Goal: Book appointment/travel/reservation

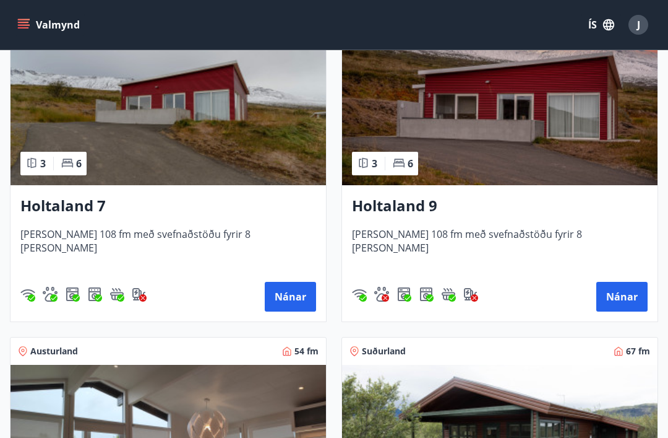
scroll to position [2285, 0]
click at [298, 298] on button "Nánar" at bounding box center [290, 297] width 51 height 30
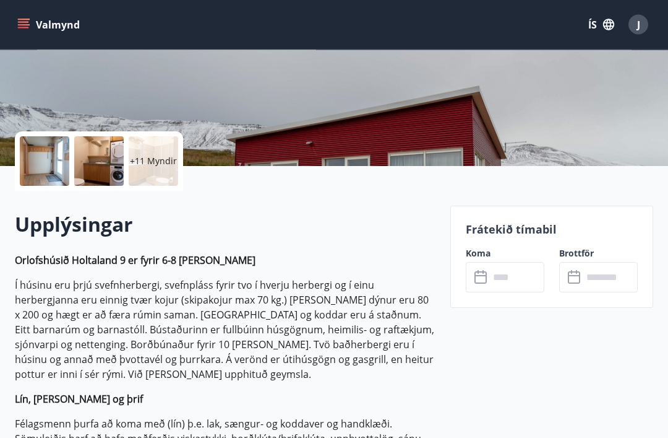
scroll to position [206, 0]
click at [516, 277] on input "text" at bounding box center [517, 277] width 55 height 30
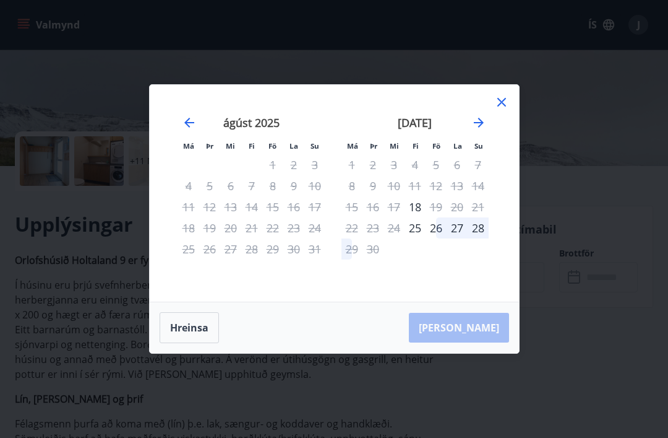
click at [504, 106] on icon at bounding box center [502, 102] width 9 height 9
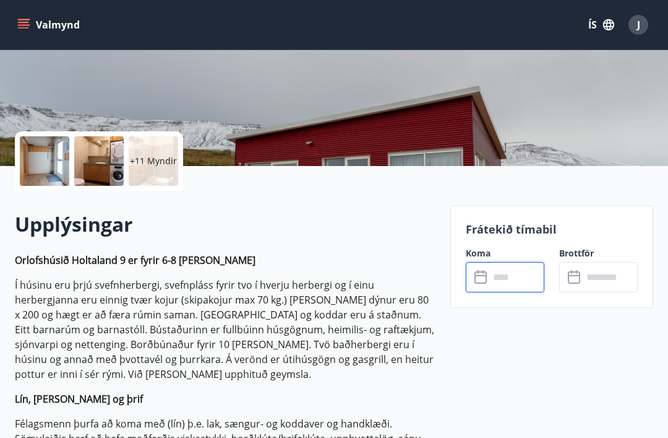
click at [487, 275] on icon at bounding box center [481, 277] width 12 height 12
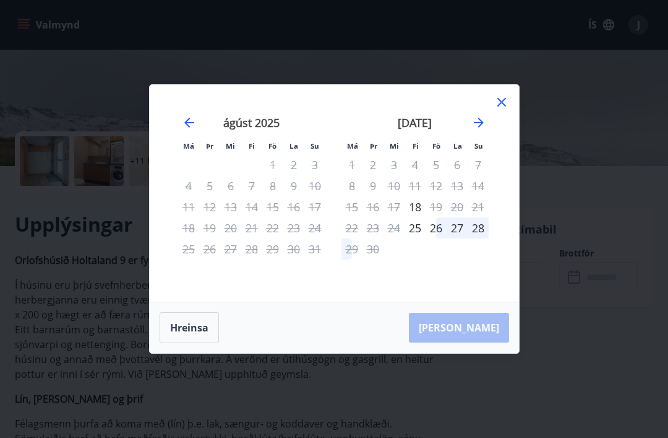
click at [478, 130] on icon "Move forward to switch to the next month." at bounding box center [479, 122] width 15 height 15
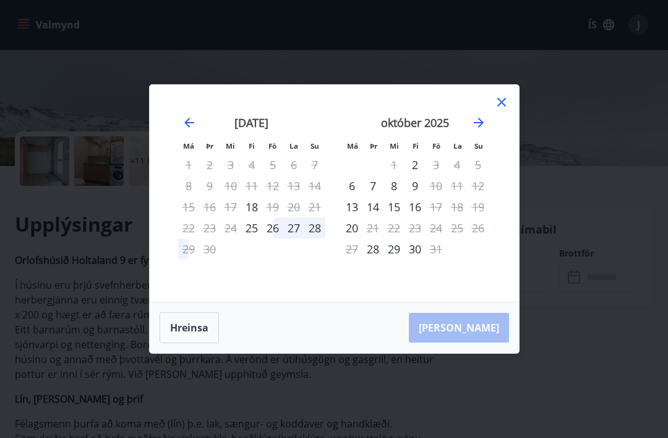
click at [480, 128] on icon "Move forward to switch to the next month." at bounding box center [479, 123] width 10 height 10
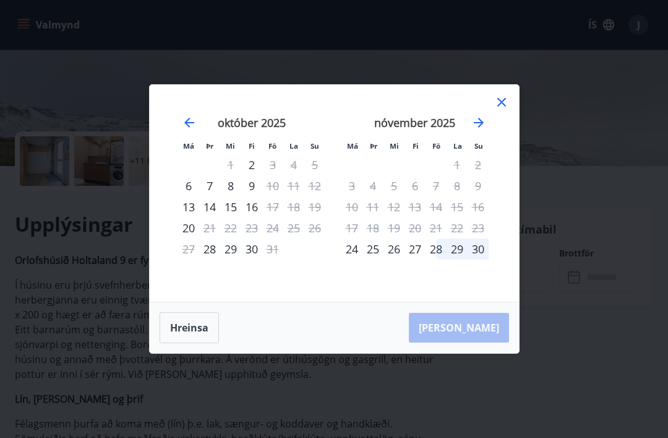
click at [482, 128] on icon "Move forward to switch to the next month." at bounding box center [479, 123] width 10 height 10
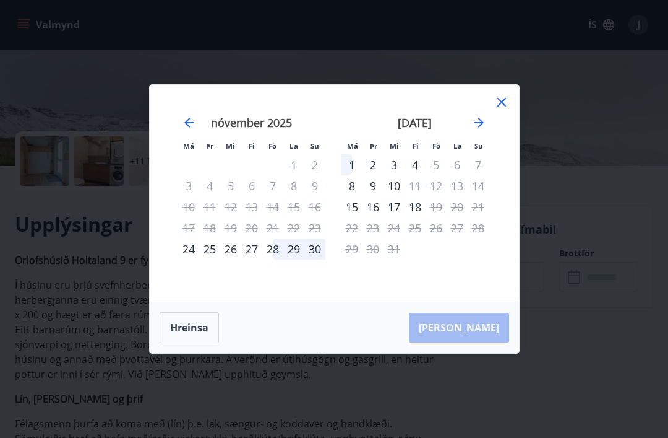
click at [509, 110] on icon at bounding box center [502, 102] width 15 height 15
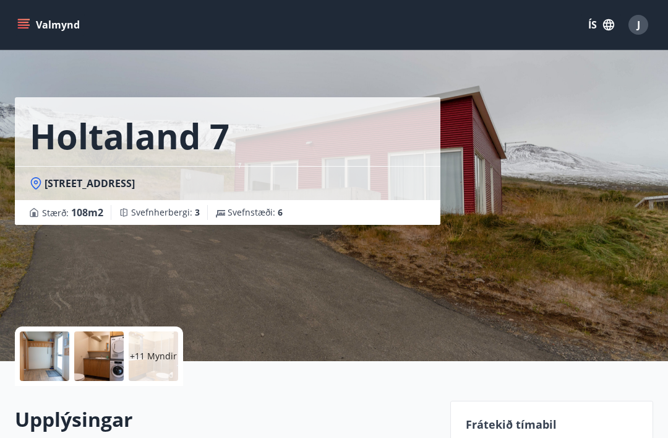
scroll to position [17, 0]
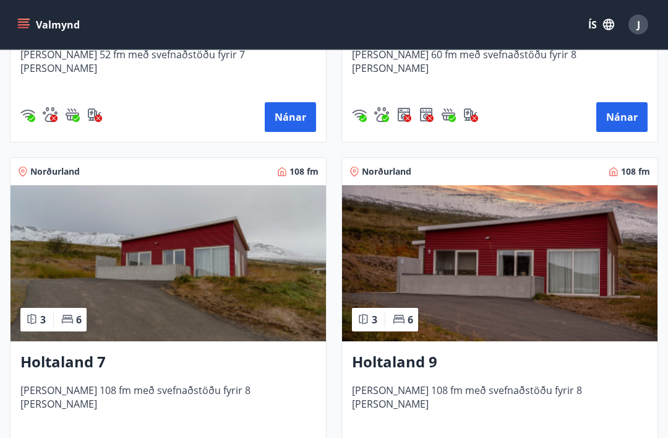
scroll to position [2131, 0]
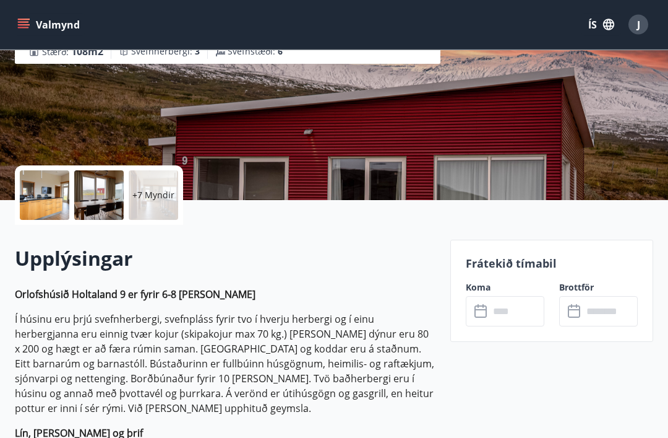
scroll to position [171, 0]
click at [516, 311] on input "text" at bounding box center [517, 311] width 55 height 30
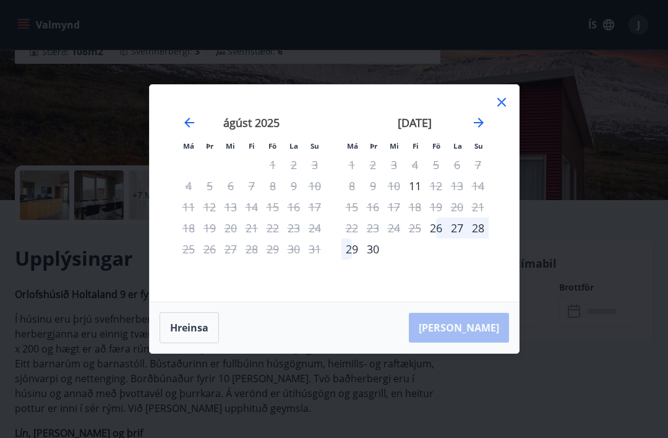
click at [485, 130] on icon "Move forward to switch to the next month." at bounding box center [479, 122] width 15 height 15
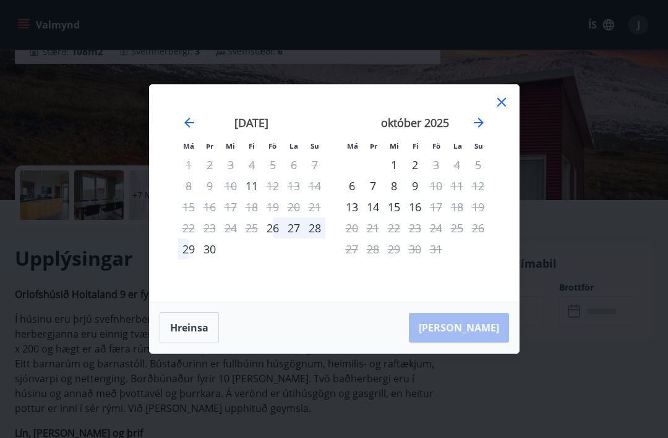
click at [485, 130] on icon "Move forward to switch to the next month." at bounding box center [479, 122] width 15 height 15
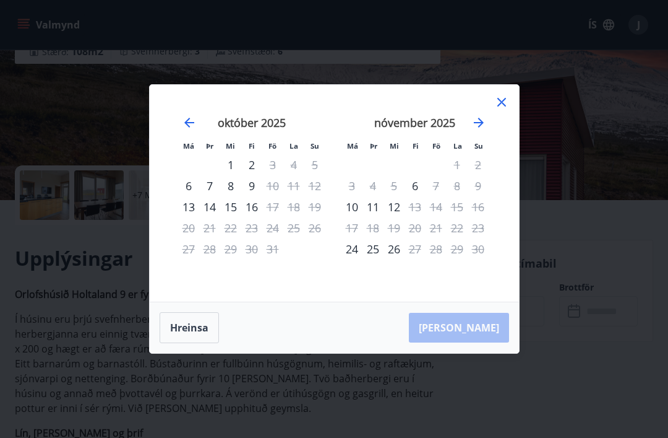
click at [481, 175] on div "2" at bounding box center [478, 164] width 21 height 21
click at [488, 196] on div "9" at bounding box center [478, 185] width 21 height 21
click at [483, 196] on div "9" at bounding box center [478, 185] width 21 height 21
click at [482, 196] on div "9" at bounding box center [478, 185] width 21 height 21
click at [358, 217] on div "10" at bounding box center [352, 206] width 21 height 21
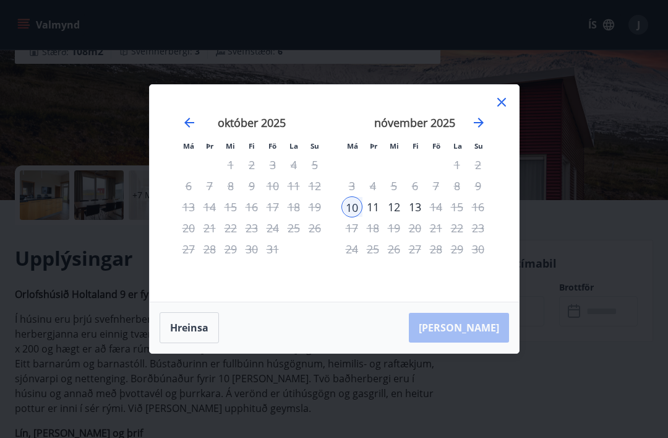
click at [484, 130] on icon "Move forward to switch to the next month." at bounding box center [479, 122] width 15 height 15
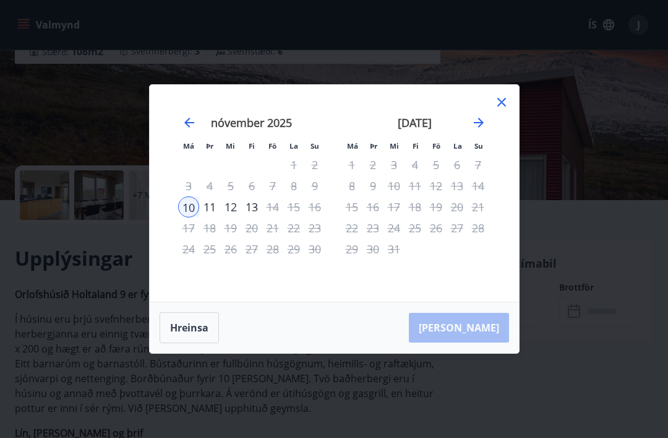
click at [496, 110] on icon at bounding box center [502, 102] width 15 height 15
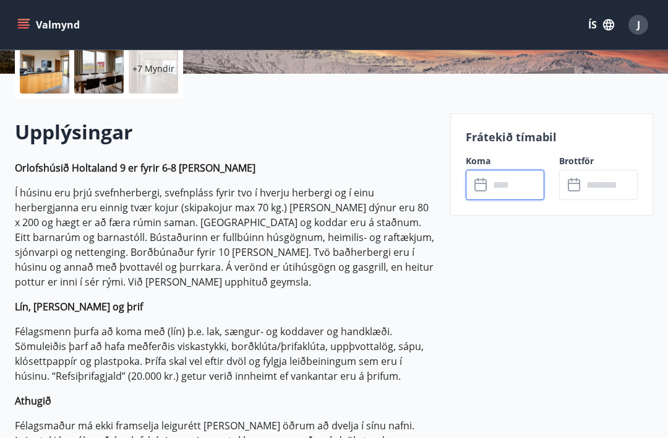
scroll to position [287, 0]
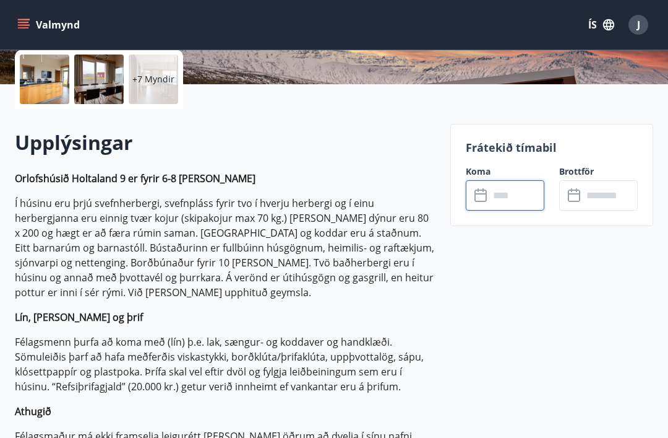
click at [516, 194] on input "text" at bounding box center [517, 195] width 55 height 30
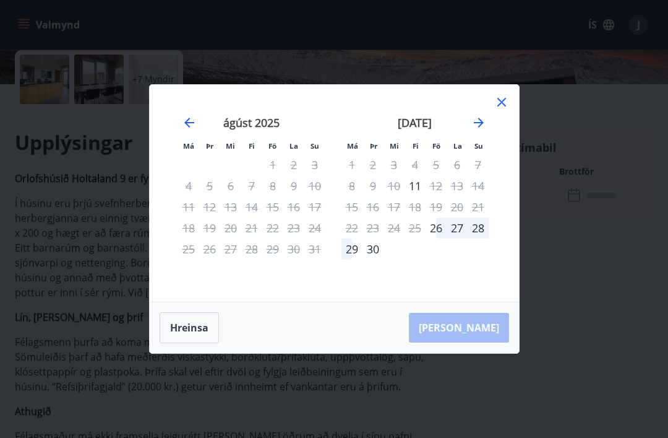
click at [480, 128] on icon "Move forward to switch to the next month." at bounding box center [479, 123] width 10 height 10
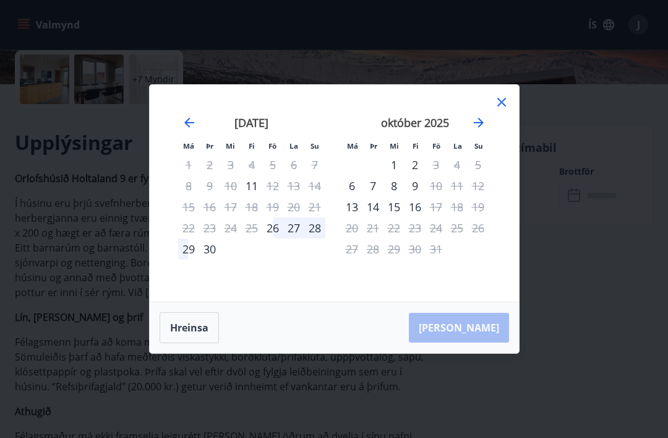
click at [480, 130] on icon "Move forward to switch to the next month." at bounding box center [479, 122] width 15 height 15
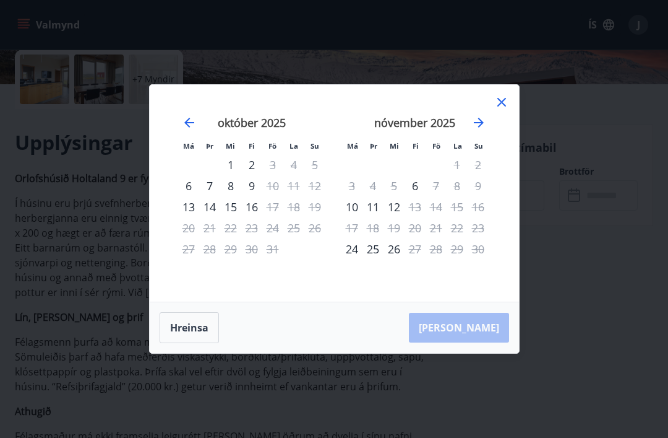
click at [484, 196] on div "9" at bounding box center [478, 185] width 21 height 21
click at [348, 217] on div "10" at bounding box center [352, 206] width 21 height 21
click at [387, 217] on div "12" at bounding box center [394, 206] width 21 height 21
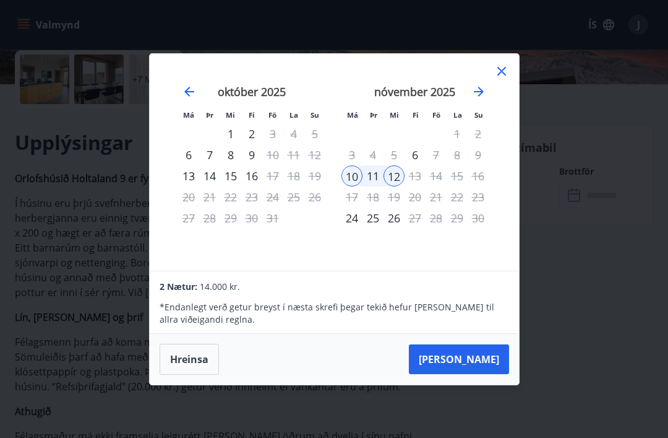
click at [419, 186] on div "13" at bounding box center [415, 175] width 21 height 21
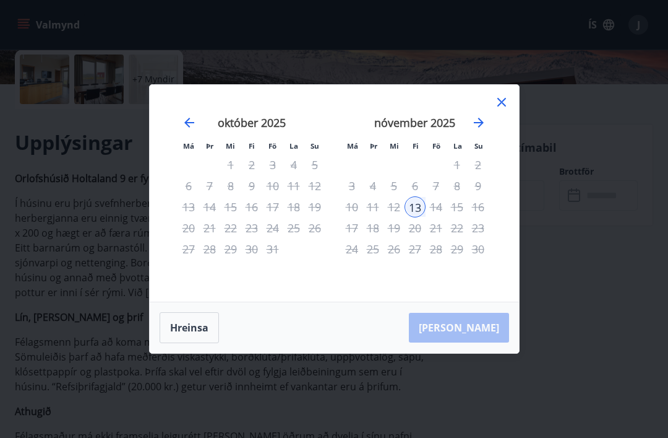
click at [417, 217] on div "13" at bounding box center [415, 206] width 21 height 21
click at [373, 217] on div "11" at bounding box center [373, 206] width 21 height 21
click at [438, 217] on div "14" at bounding box center [436, 206] width 21 height 21
click at [391, 217] on div "12" at bounding box center [394, 206] width 21 height 21
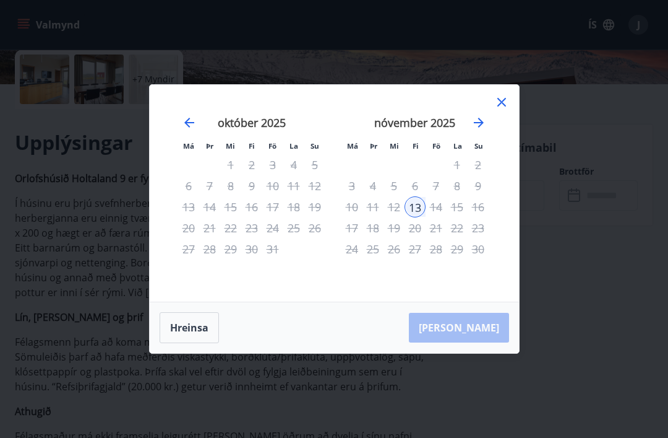
click at [482, 347] on div "Hreinsa Taka Frá" at bounding box center [335, 327] width 370 height 51
click at [478, 130] on icon "Move forward to switch to the next month." at bounding box center [479, 122] width 15 height 15
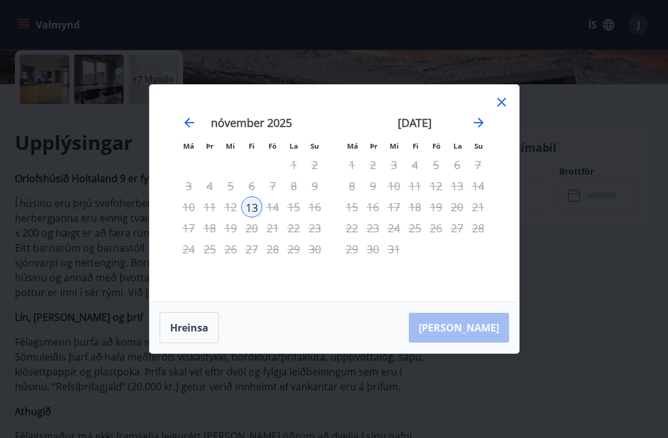
click at [249, 217] on div "13" at bounding box center [251, 206] width 21 height 21
click at [189, 338] on button "Hreinsa" at bounding box center [189, 327] width 59 height 31
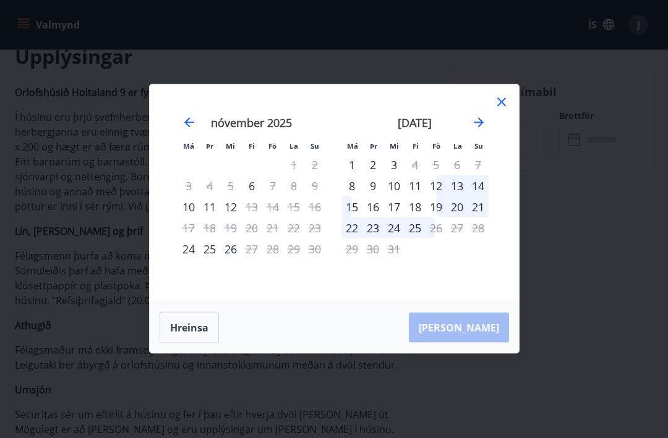
scroll to position [374, 0]
click at [457, 175] on div "6" at bounding box center [457, 164] width 21 height 21
click at [451, 175] on div "6" at bounding box center [457, 164] width 21 height 21
click at [477, 175] on div "7" at bounding box center [478, 164] width 21 height 21
click at [353, 196] on div "8" at bounding box center [352, 185] width 21 height 21
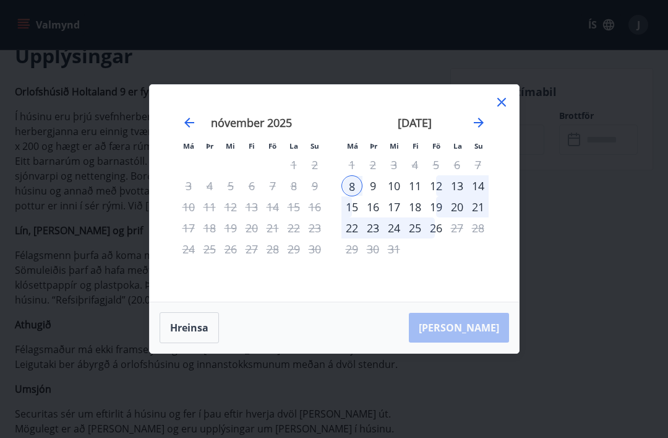
click at [438, 196] on div "12" at bounding box center [436, 185] width 21 height 21
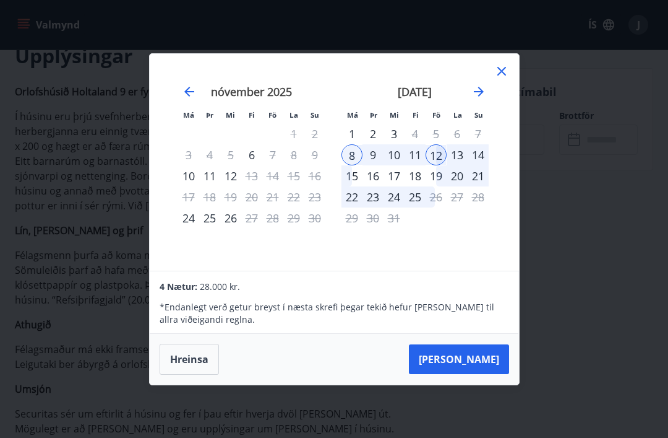
click at [483, 373] on button "Taka Frá" at bounding box center [459, 359] width 100 height 30
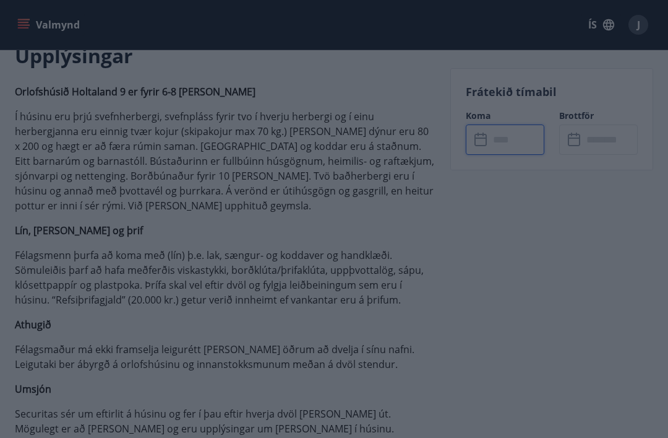
type input "******"
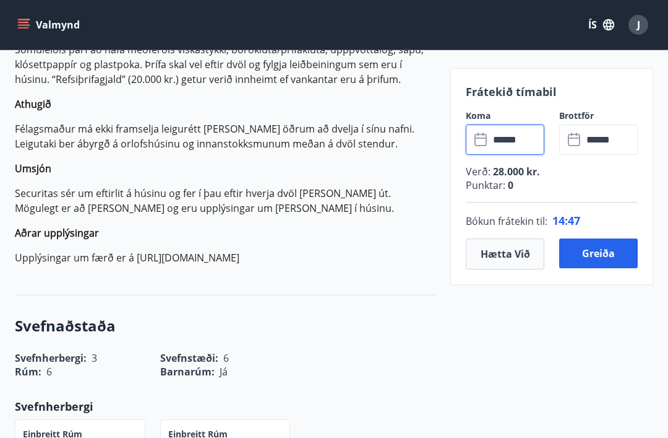
scroll to position [597, 0]
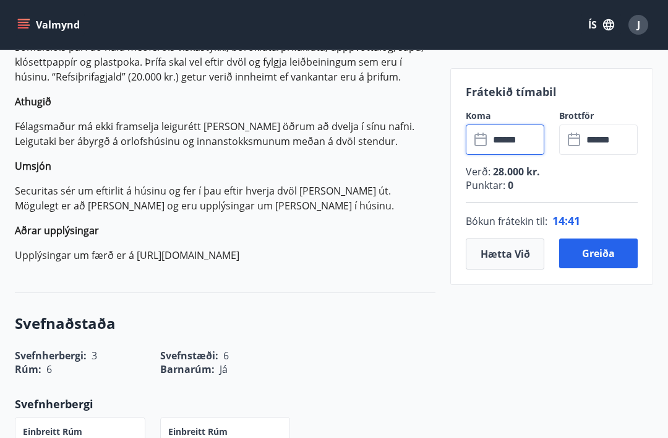
click at [620, 254] on button "Greiða" at bounding box center [599, 253] width 79 height 30
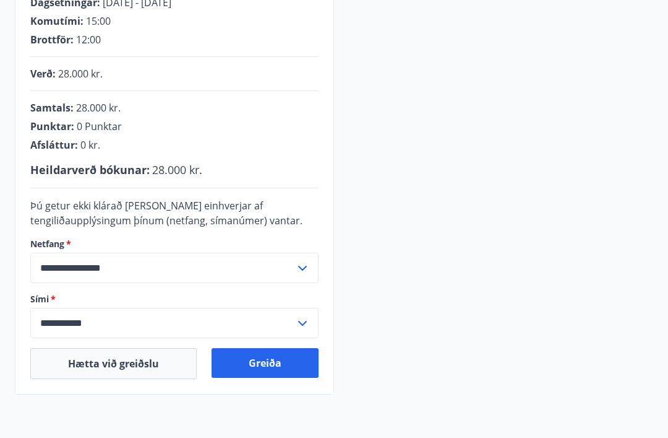
scroll to position [326, 0]
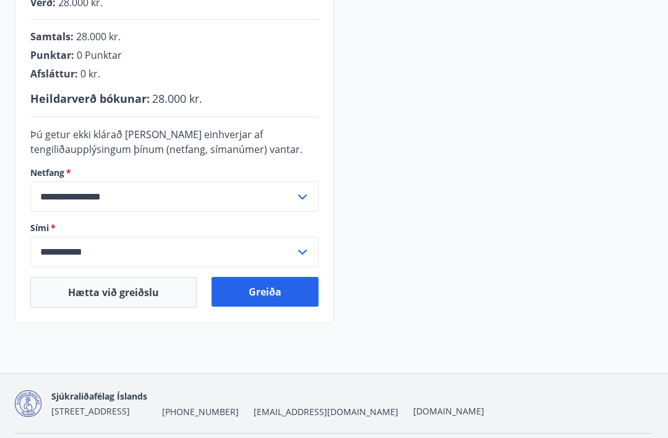
click at [304, 288] on button "Greiða" at bounding box center [265, 292] width 107 height 30
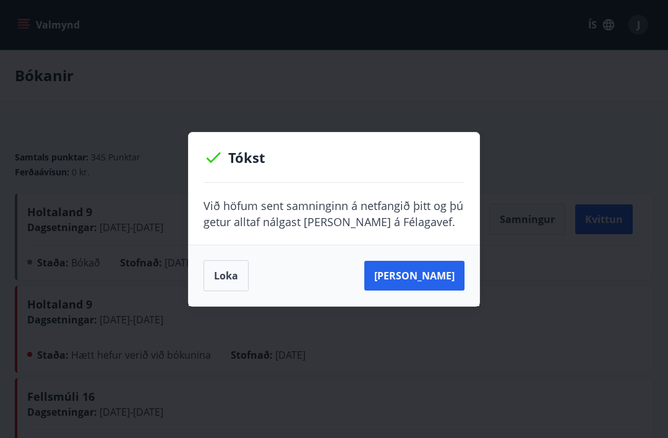
click at [429, 269] on button "Sjá samning" at bounding box center [415, 276] width 100 height 30
click at [412, 276] on button "Sjá samning" at bounding box center [415, 276] width 100 height 30
click at [230, 274] on button "Loka" at bounding box center [226, 275] width 45 height 31
click at [237, 272] on button "Loka" at bounding box center [226, 275] width 45 height 31
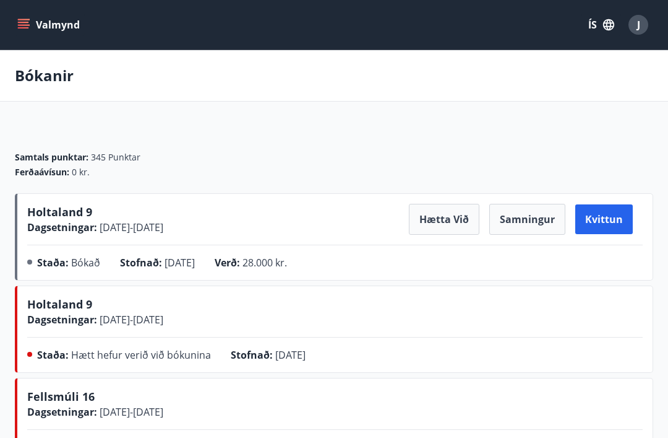
click at [76, 19] on button "Valmynd" at bounding box center [50, 25] width 70 height 22
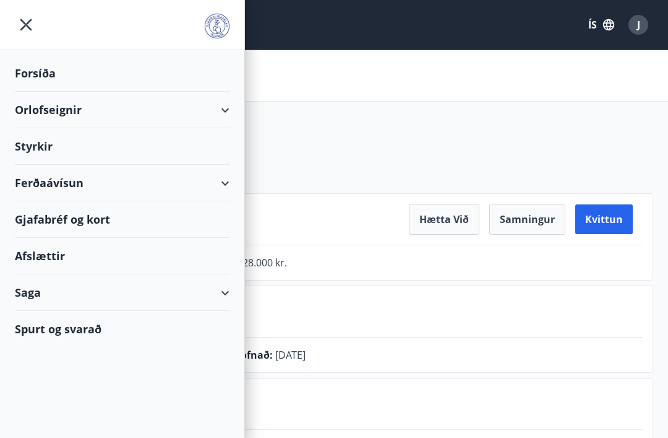
click at [100, 179] on div "Ferðaávísun" at bounding box center [122, 183] width 215 height 37
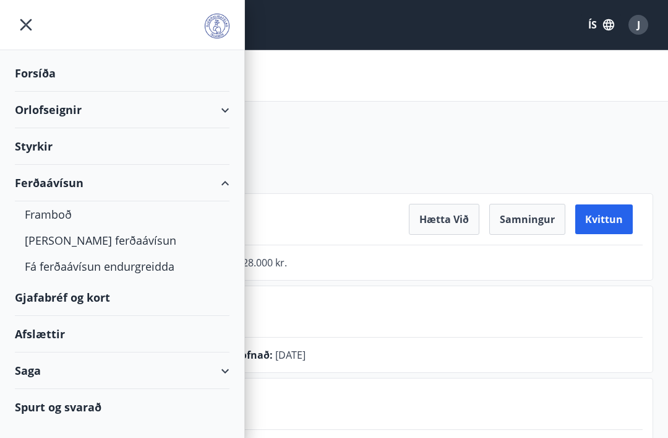
click at [113, 238] on div "Kaupa ferðaávísun" at bounding box center [122, 240] width 195 height 26
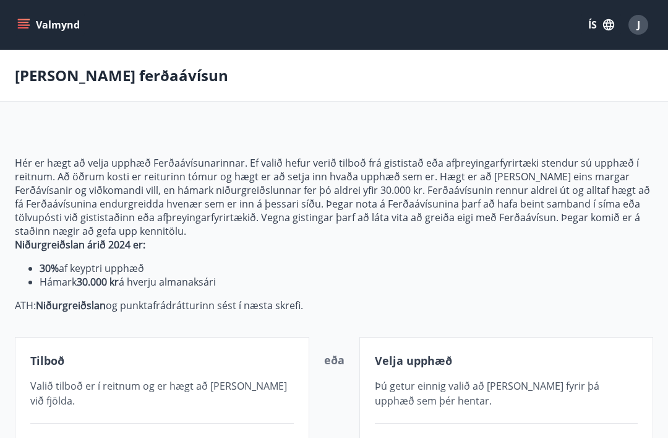
click at [13, 6] on div "Valmynd ÍS J" at bounding box center [334, 25] width 668 height 50
click at [30, 33] on button "Valmynd" at bounding box center [50, 25] width 70 height 22
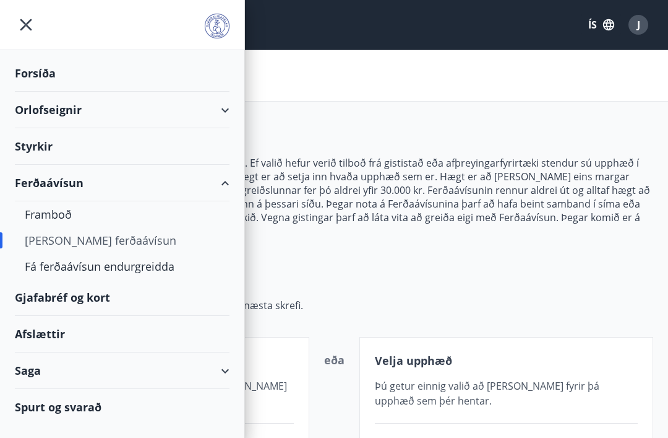
click at [126, 213] on div "Framboð" at bounding box center [122, 214] width 195 height 26
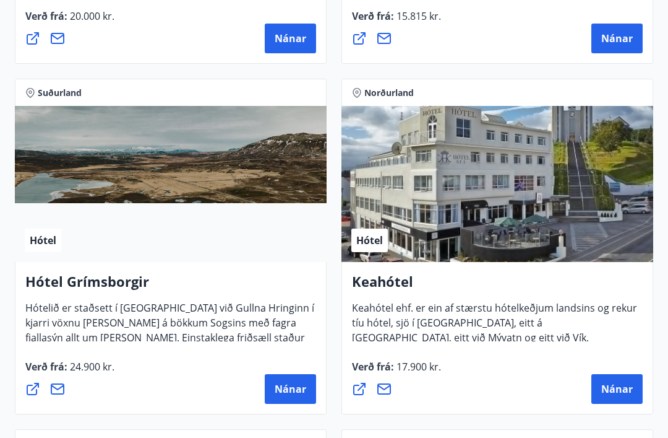
scroll to position [851, 0]
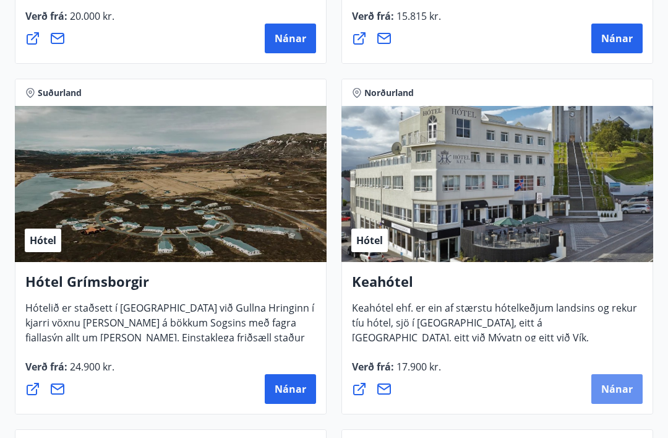
click at [633, 386] on span "Nánar" at bounding box center [618, 389] width 32 height 14
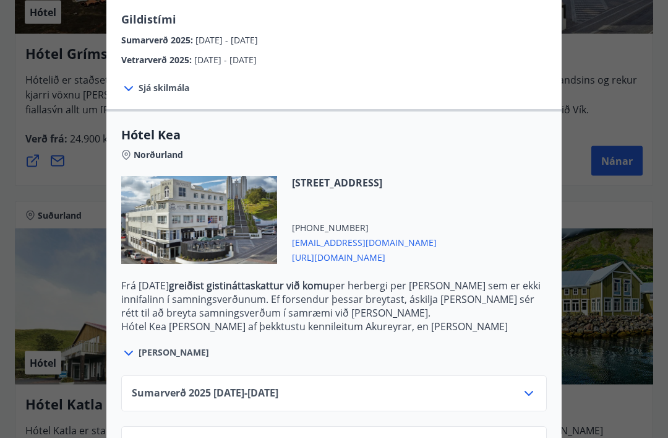
scroll to position [1080, 0]
click at [524, 437] on icon at bounding box center [529, 444] width 15 height 15
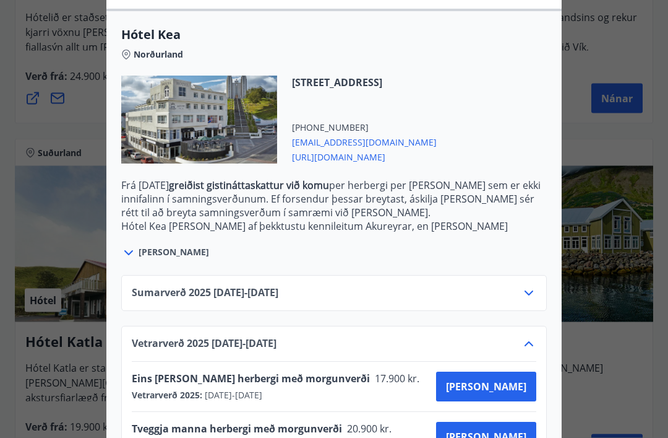
scroll to position [1145, 0]
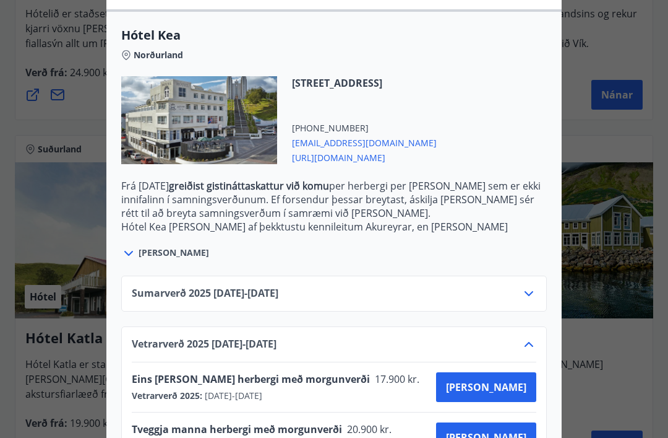
click at [514, 437] on span "Kaupa" at bounding box center [486, 437] width 80 height 14
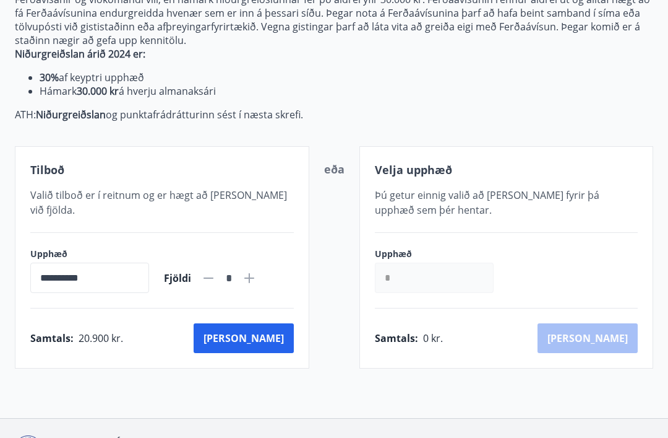
scroll to position [188, 0]
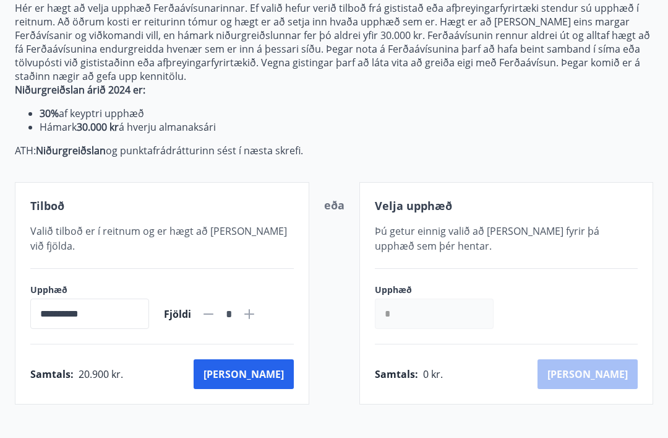
click at [237, 303] on input "*" at bounding box center [229, 314] width 16 height 22
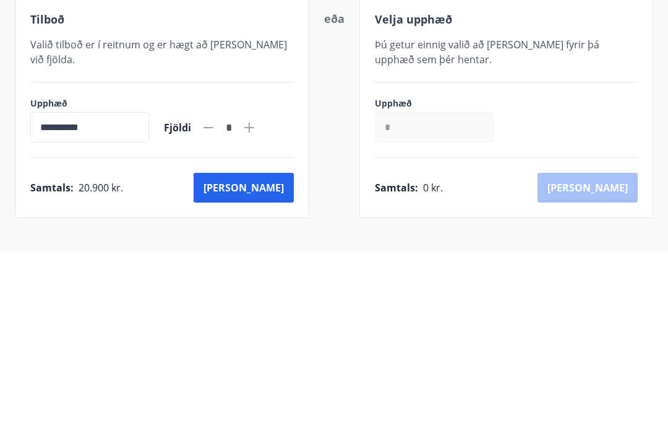
click at [254, 309] on icon at bounding box center [249, 314] width 10 height 10
type input "*"
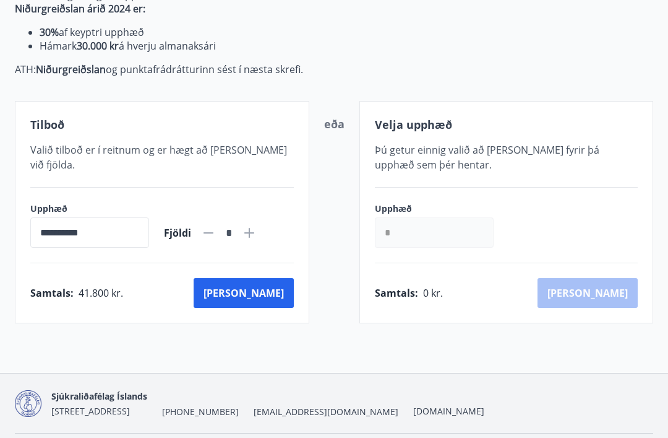
click at [276, 278] on button "Kaup" at bounding box center [244, 293] width 100 height 30
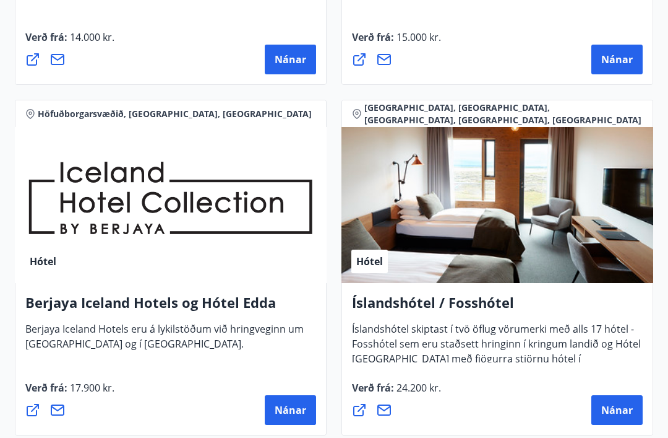
scroll to position [2234, 0]
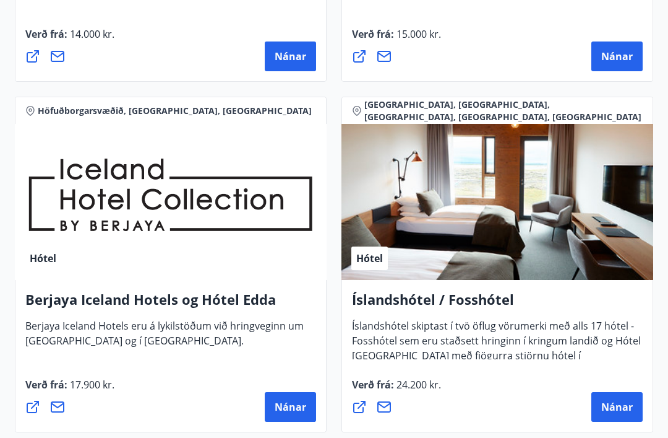
click at [295, 405] on span "Nánar" at bounding box center [291, 407] width 32 height 14
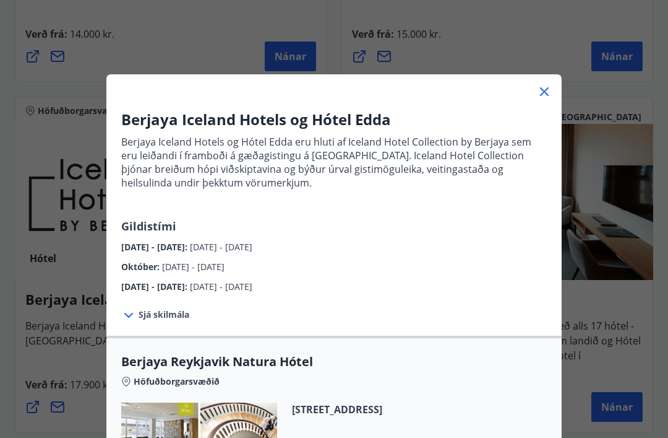
scroll to position [0, 0]
click at [540, 84] on icon at bounding box center [544, 91] width 15 height 15
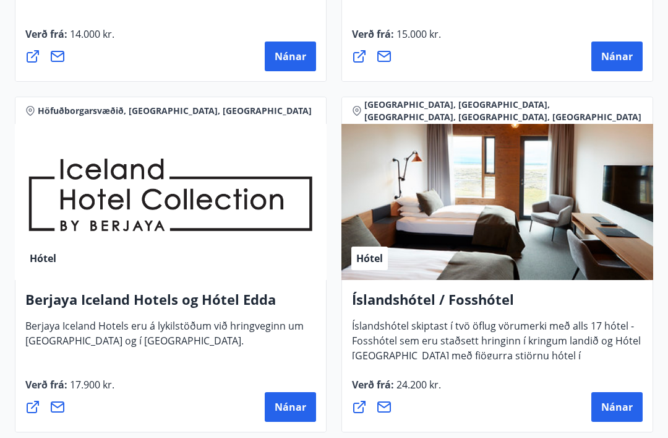
click at [621, 404] on span "Nánar" at bounding box center [618, 407] width 32 height 14
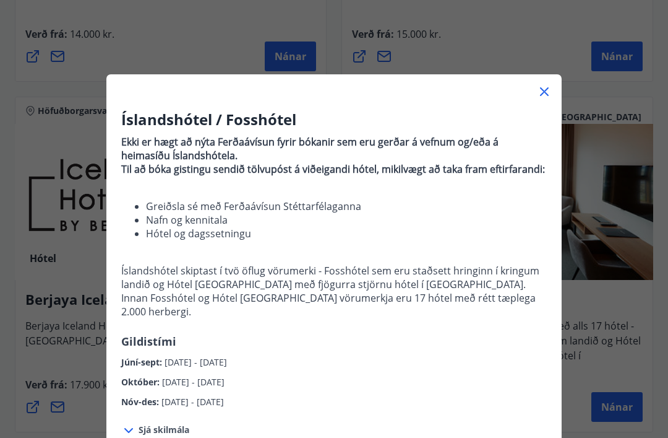
click at [552, 88] on icon at bounding box center [544, 91] width 15 height 15
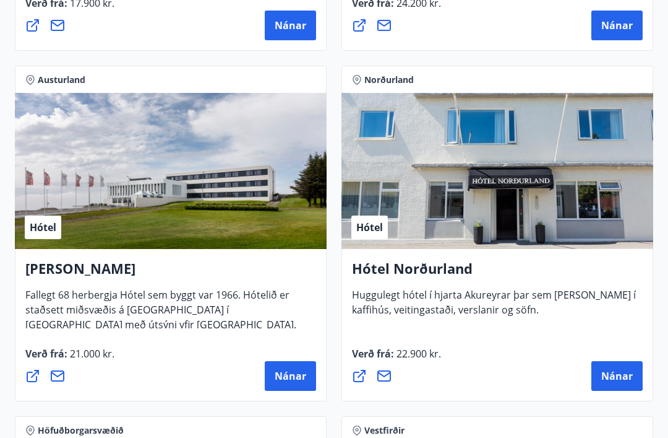
scroll to position [2621, 0]
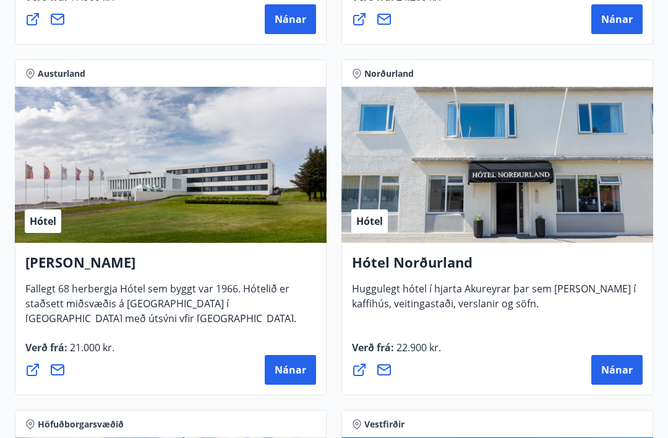
click at [617, 365] on span "Nánar" at bounding box center [618, 370] width 32 height 14
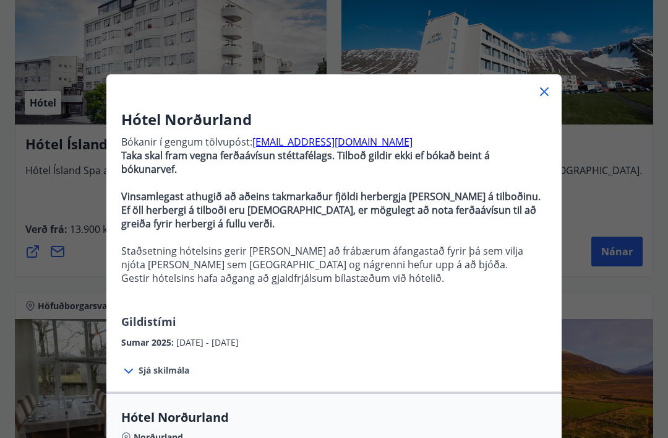
scroll to position [0, 0]
click at [544, 85] on icon at bounding box center [544, 91] width 15 height 15
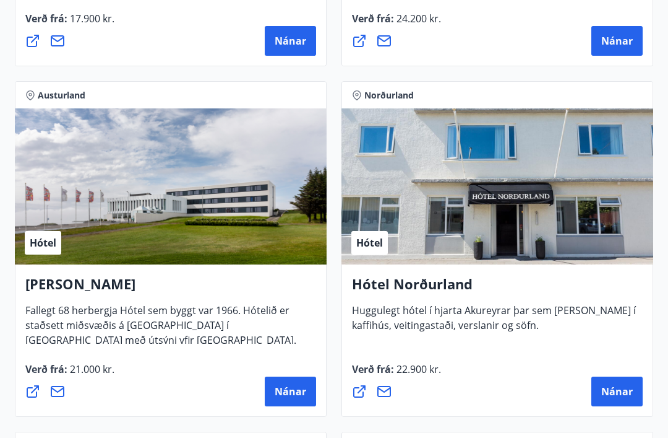
scroll to position [2600, 0]
click at [618, 389] on span "Nánar" at bounding box center [618, 392] width 32 height 14
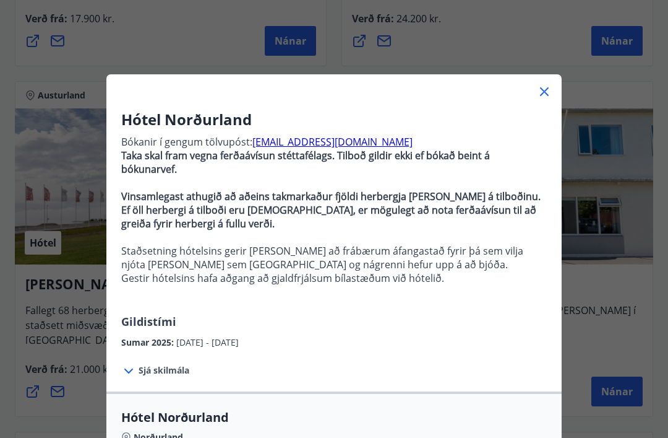
scroll to position [0, 0]
click at [548, 87] on icon at bounding box center [544, 91] width 15 height 15
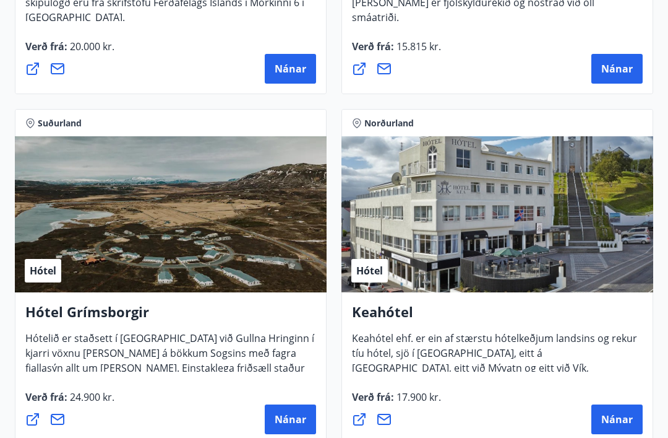
scroll to position [823, 0]
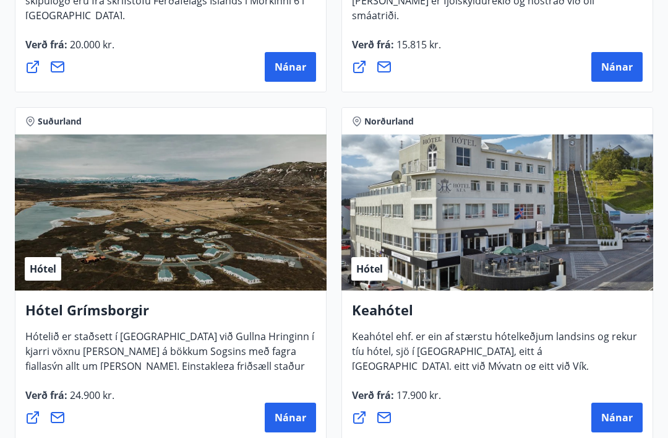
click at [617, 418] on span "Nánar" at bounding box center [618, 417] width 32 height 14
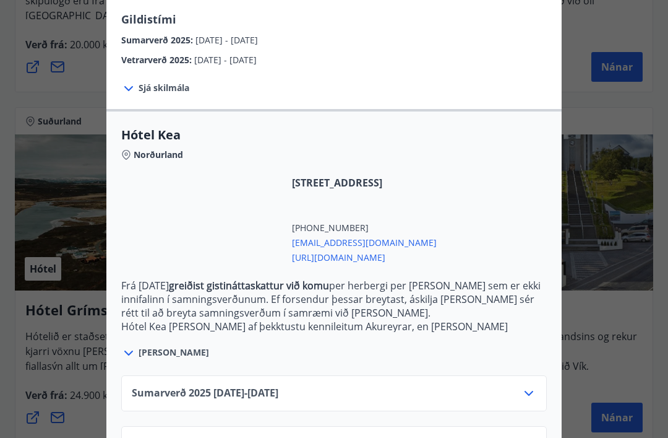
scroll to position [220, 0]
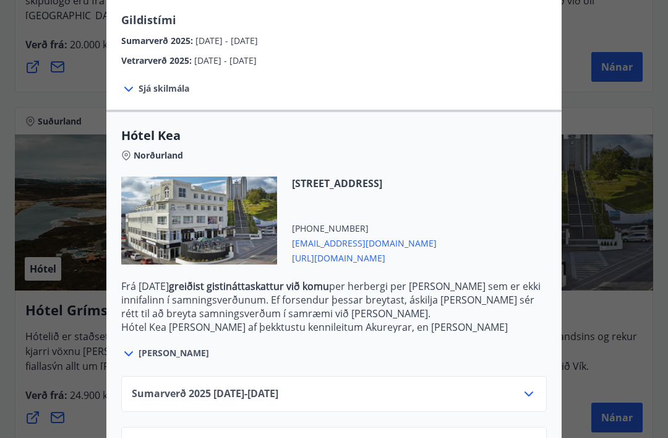
click at [527, 437] on icon at bounding box center [529, 444] width 15 height 15
click at [526, 437] on icon at bounding box center [529, 444] width 15 height 15
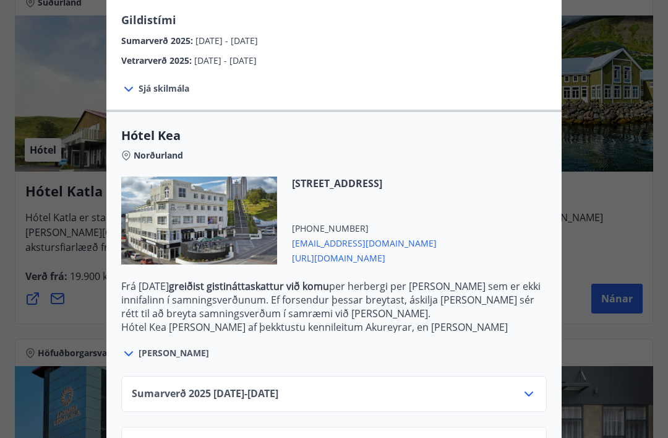
scroll to position [1293, 0]
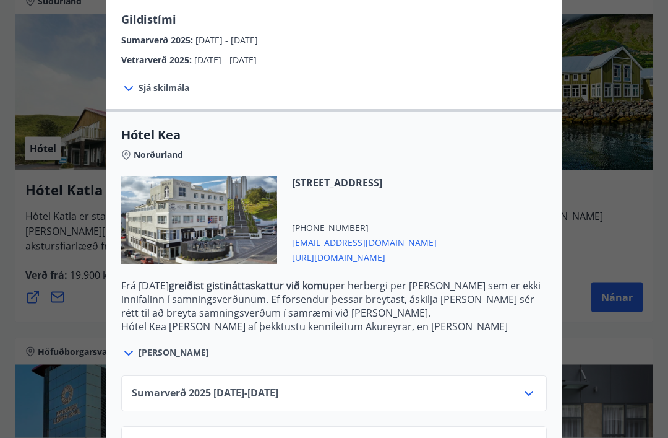
click at [522, 434] on div "Vetrarverð 2025 01.10.25 - 21.12.25" at bounding box center [334, 444] width 426 height 36
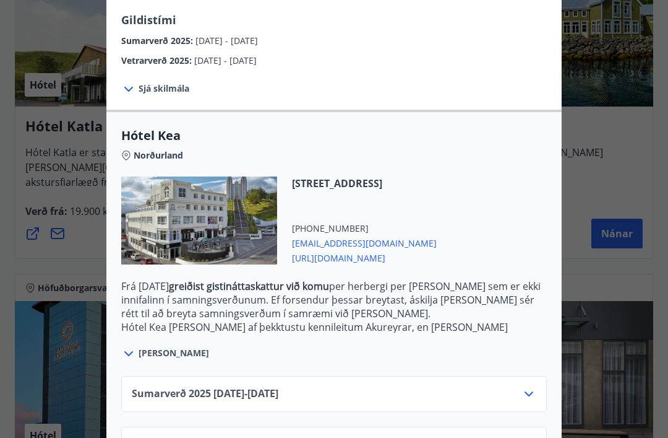
scroll to position [1411, 0]
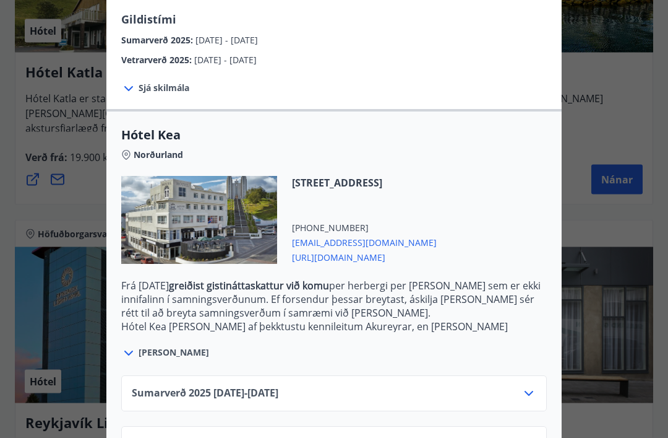
click at [131, 348] on icon at bounding box center [128, 353] width 15 height 15
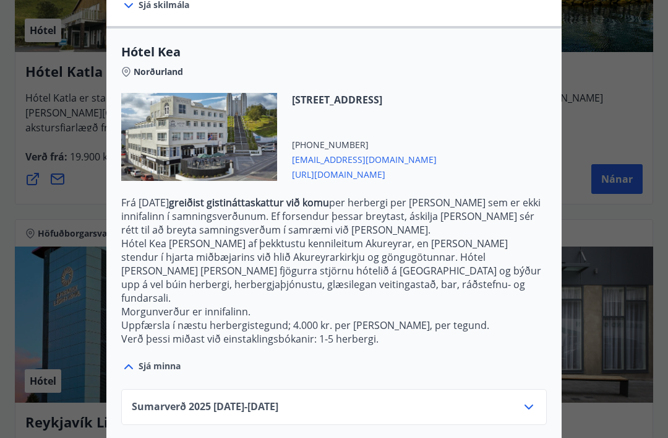
scroll to position [303, 0]
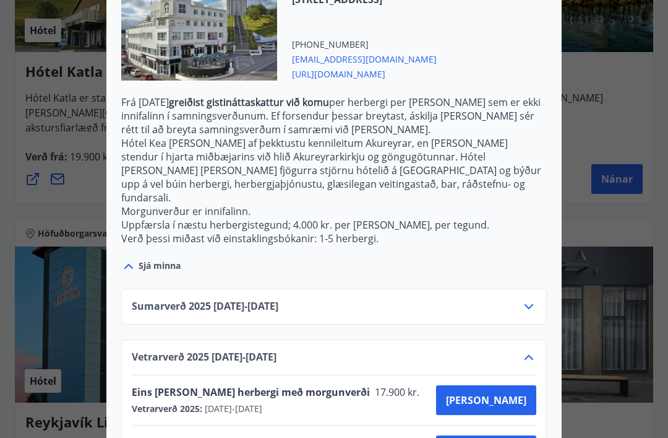
scroll to position [403, 0]
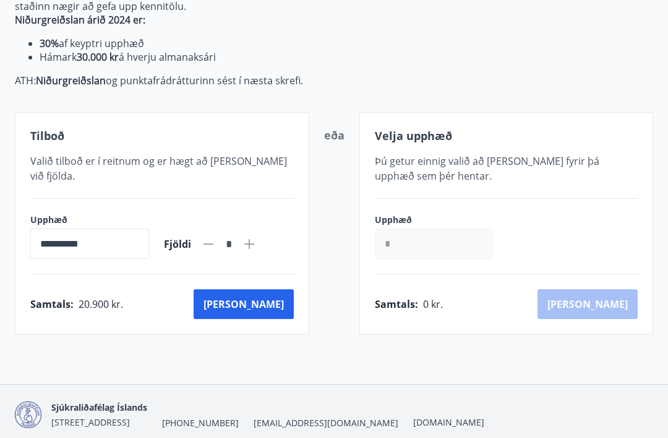
scroll to position [236, 0]
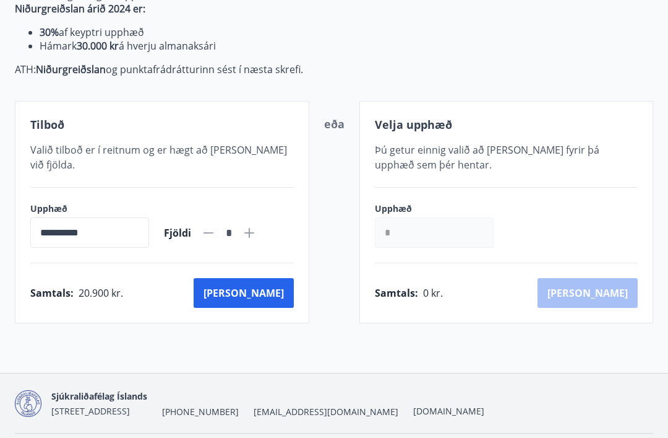
click at [257, 225] on icon at bounding box center [249, 232] width 15 height 15
type input "*"
click at [273, 278] on button "Kaup" at bounding box center [244, 293] width 100 height 30
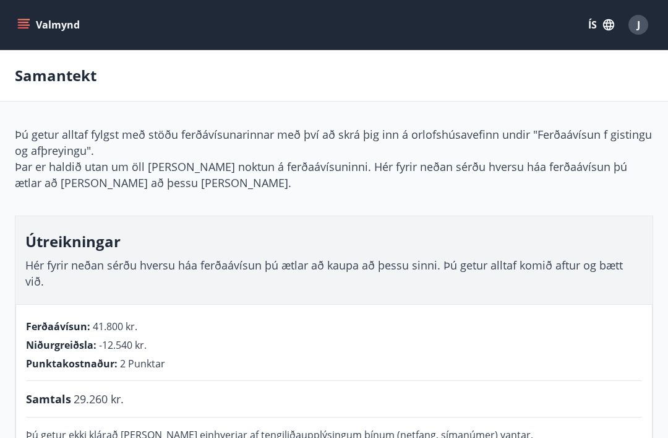
click at [59, 20] on button "Valmynd" at bounding box center [50, 25] width 70 height 22
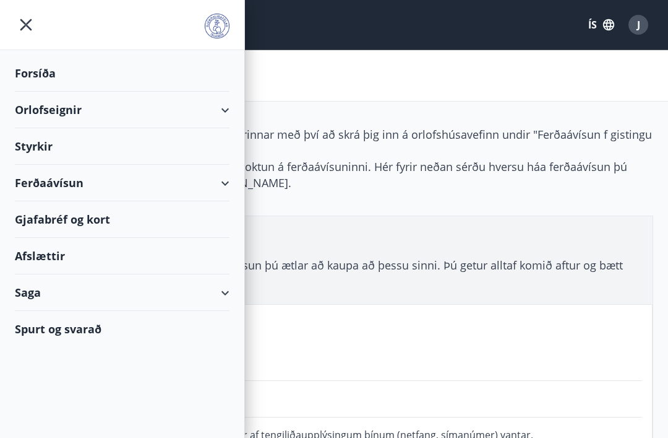
click at [115, 179] on div "Ferðaávísun" at bounding box center [122, 183] width 215 height 37
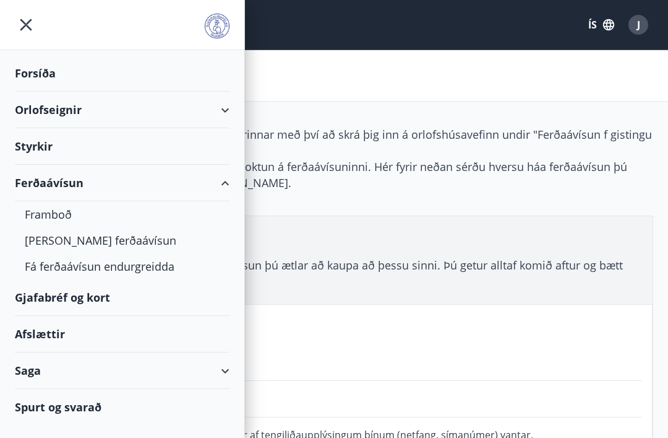
click at [73, 213] on div "Framboð" at bounding box center [122, 214] width 195 height 26
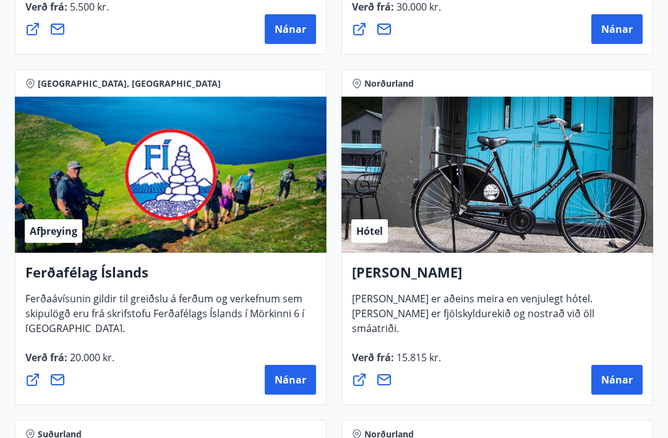
scroll to position [510, 0]
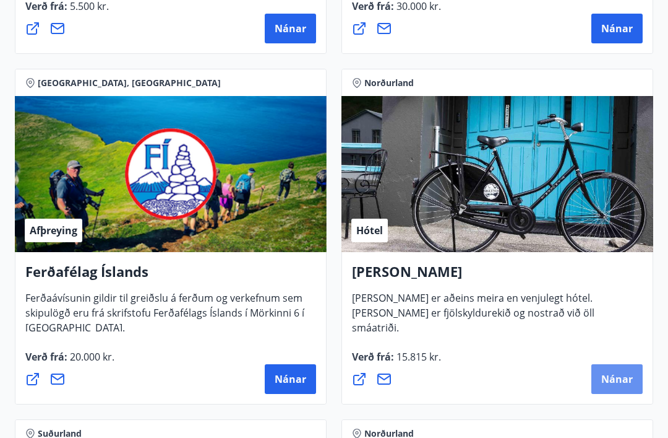
click at [624, 379] on span "Nánar" at bounding box center [618, 380] width 32 height 14
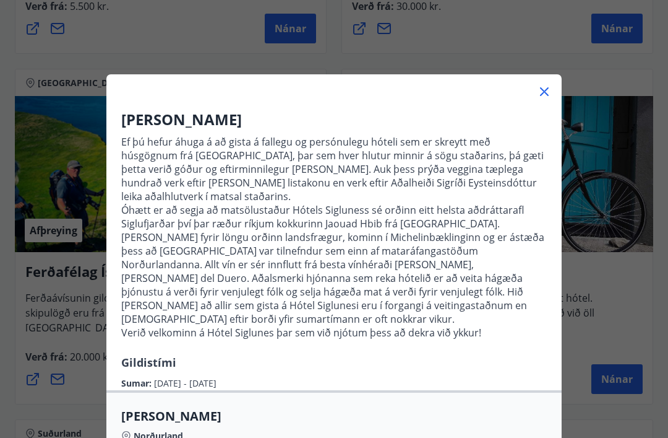
scroll to position [0, 0]
click at [548, 87] on icon at bounding box center [544, 91] width 15 height 15
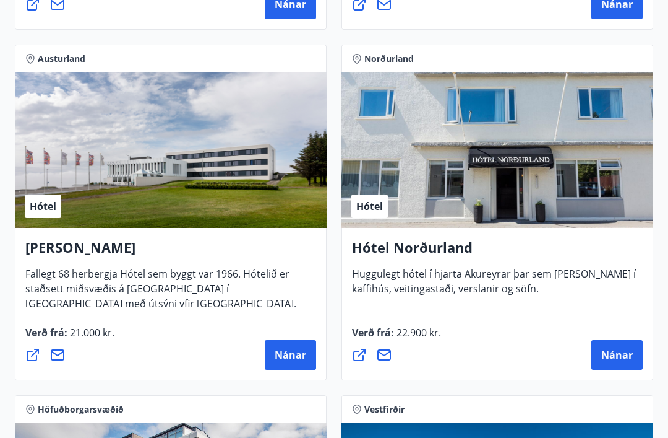
scroll to position [2662, 0]
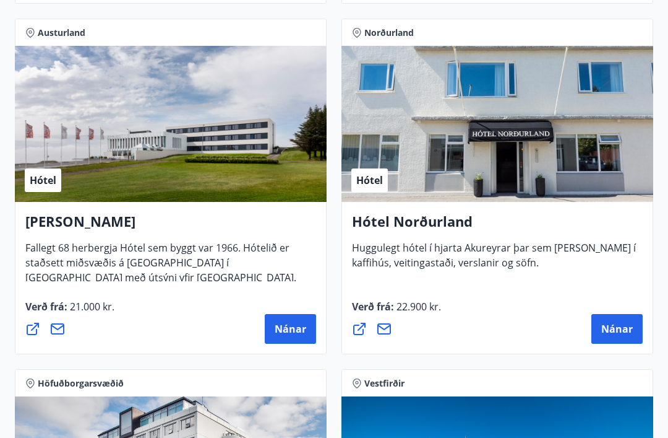
click at [623, 328] on span "Nánar" at bounding box center [618, 329] width 32 height 14
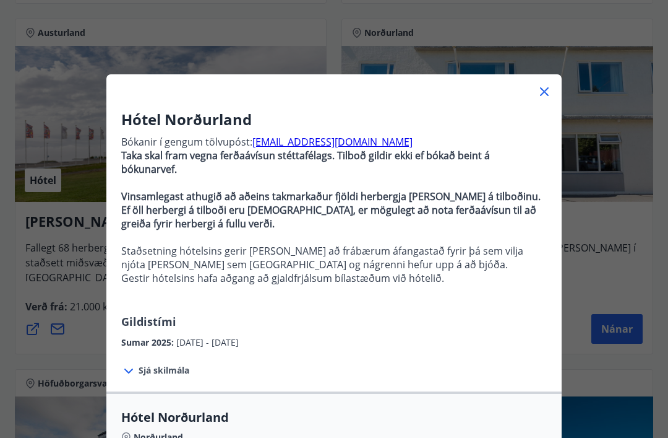
scroll to position [0, 0]
click at [549, 90] on icon at bounding box center [544, 91] width 15 height 15
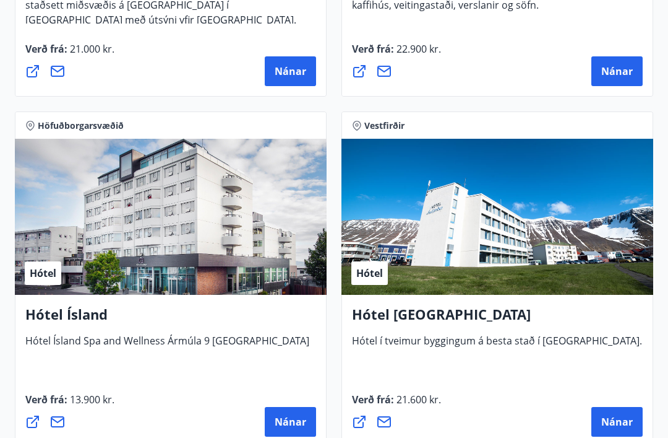
scroll to position [2925, 0]
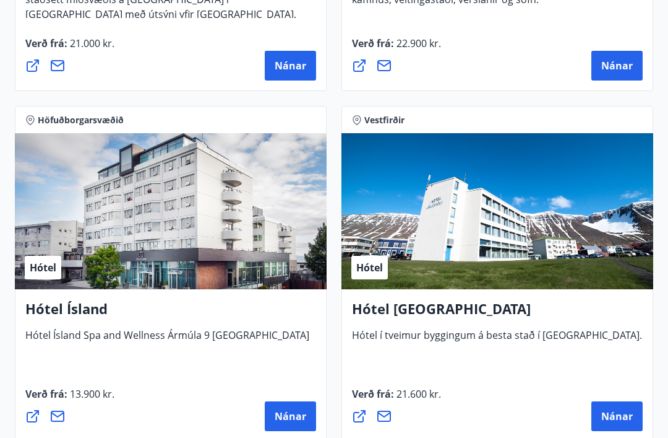
click at [290, 422] on span "Nánar" at bounding box center [291, 417] width 32 height 14
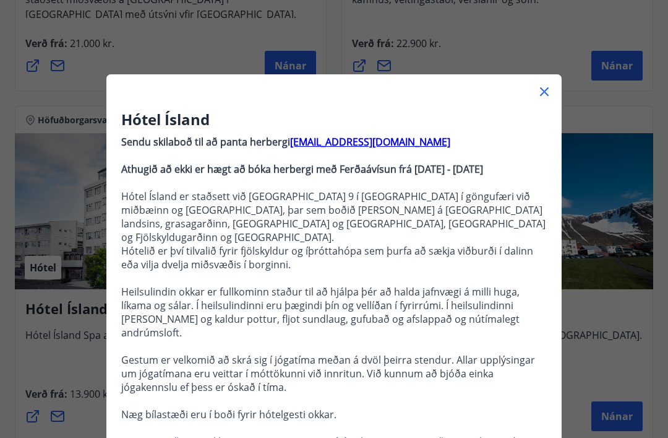
scroll to position [0, 0]
click at [540, 84] on icon at bounding box center [544, 91] width 15 height 15
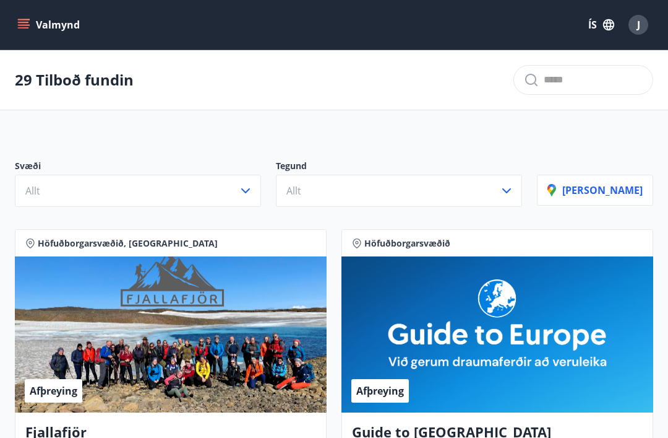
click at [40, 23] on button "Valmynd" at bounding box center [50, 25] width 70 height 22
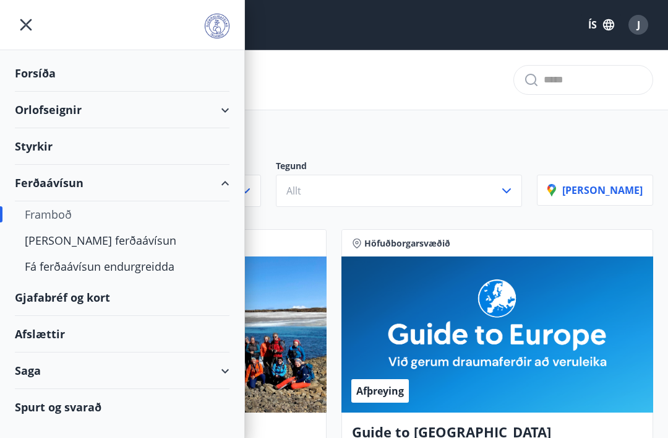
click at [77, 106] on div "Orlofseignir" at bounding box center [122, 110] width 215 height 37
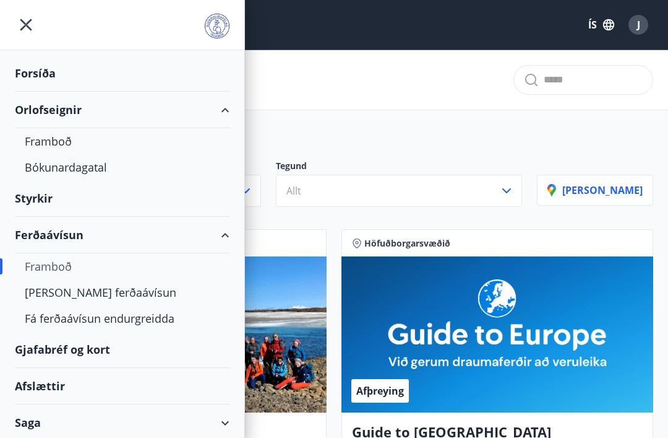
click at [149, 164] on div "Bókunardagatal" at bounding box center [122, 167] width 195 height 26
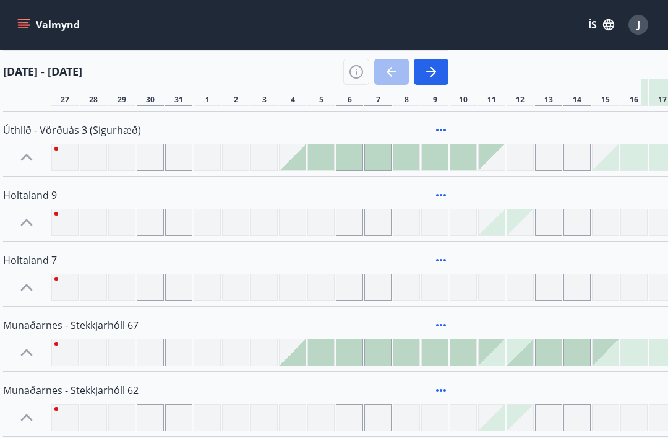
scroll to position [279, 12]
click at [28, 196] on span "Holtaland 9" at bounding box center [29, 195] width 54 height 14
click at [46, 197] on span "Holtaland 9" at bounding box center [29, 195] width 54 height 14
click at [429, 64] on icon "button" at bounding box center [430, 71] width 15 height 15
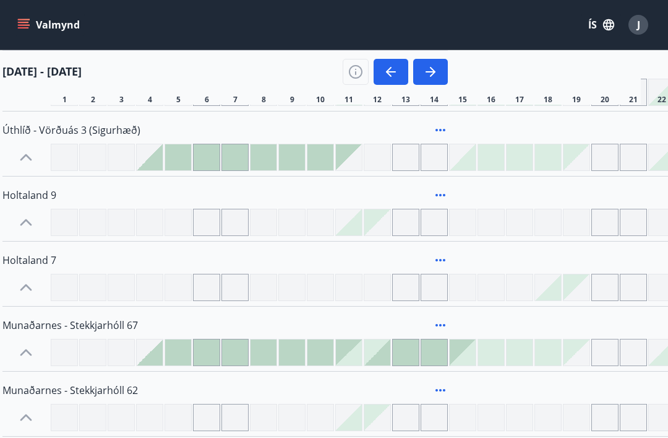
click at [443, 67] on button "button" at bounding box center [430, 72] width 35 height 26
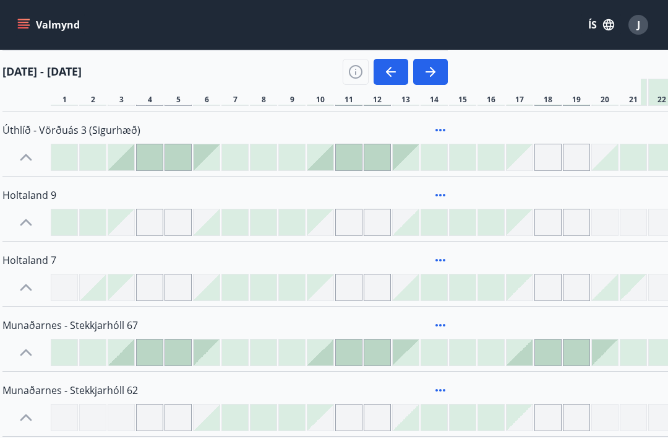
click at [436, 70] on icon "button" at bounding box center [430, 71] width 15 height 15
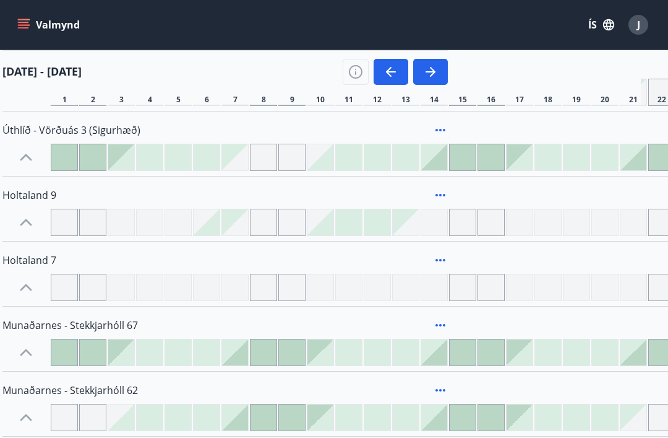
click at [433, 66] on icon "button" at bounding box center [430, 71] width 15 height 15
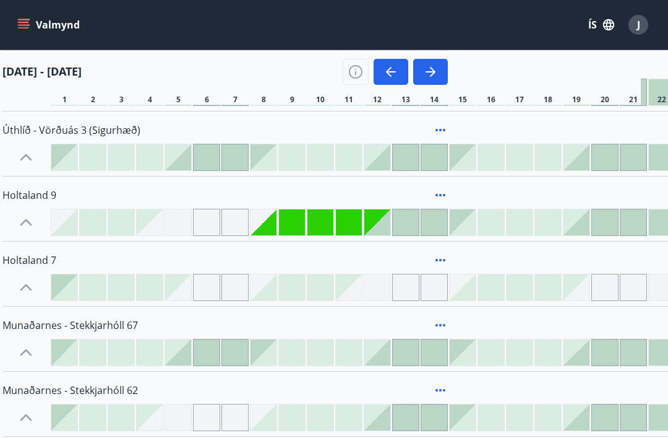
click at [436, 71] on icon "button" at bounding box center [430, 71] width 15 height 15
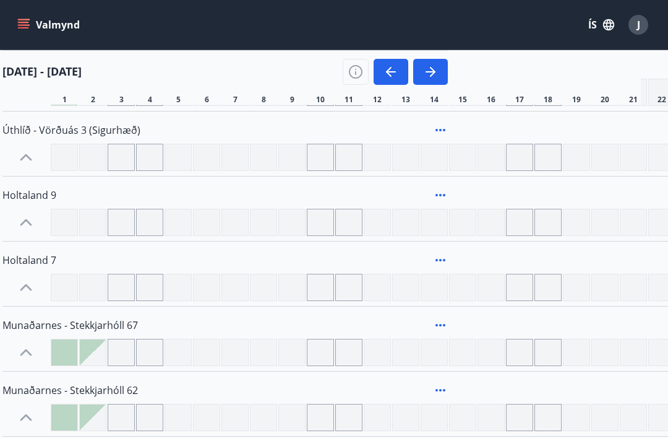
click at [389, 66] on icon "button" at bounding box center [391, 71] width 15 height 15
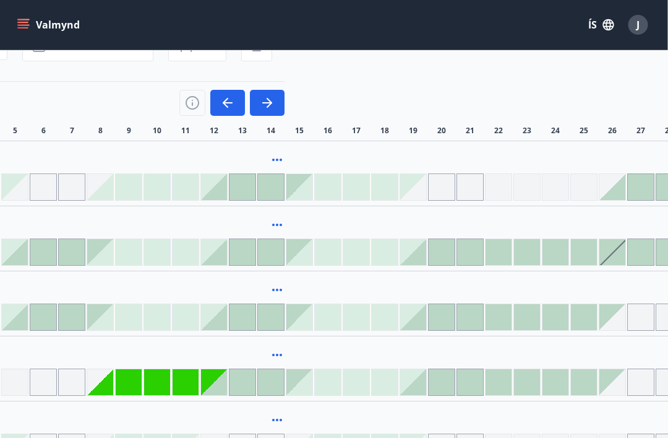
scroll to position [0, 175]
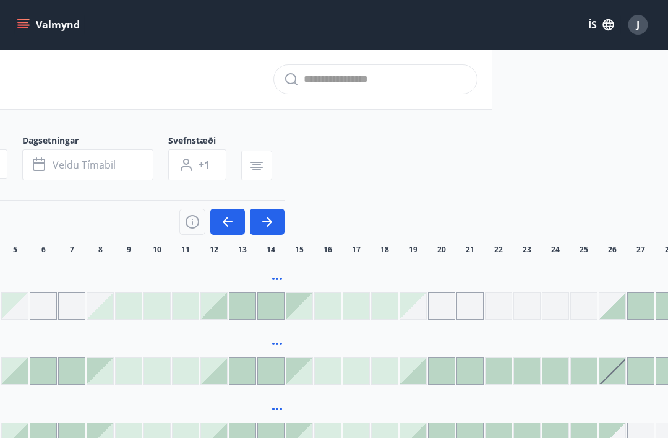
click at [251, 160] on icon "button" at bounding box center [257, 165] width 15 height 15
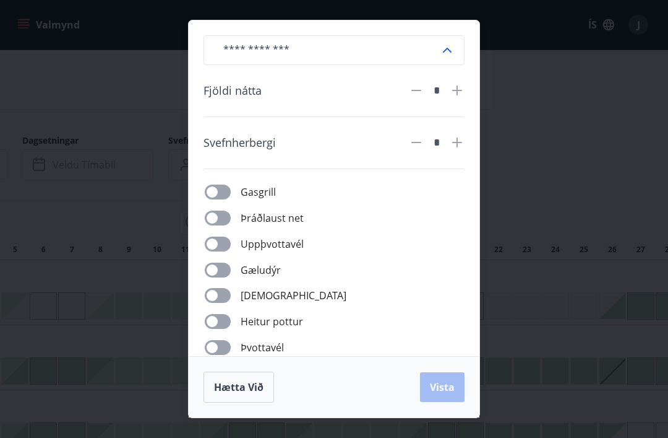
click at [439, 38] on input "text" at bounding box center [327, 50] width 227 height 30
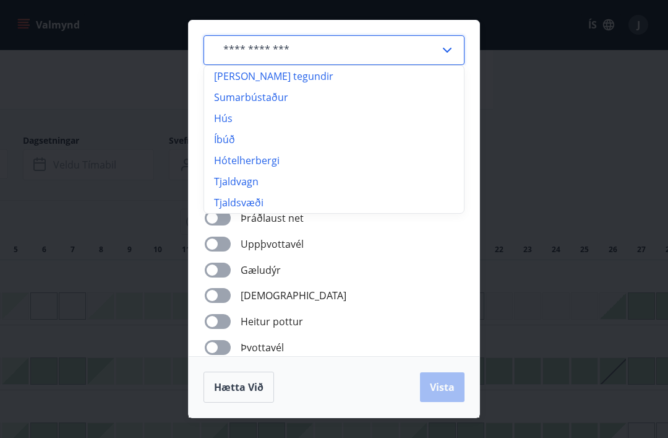
click at [592, 75] on div "​ Allar tegundir Sumarbústaður Hús Íbúð Hótelherbergi Tjaldvagn Tjaldsvæði Fjöl…" at bounding box center [334, 219] width 668 height 438
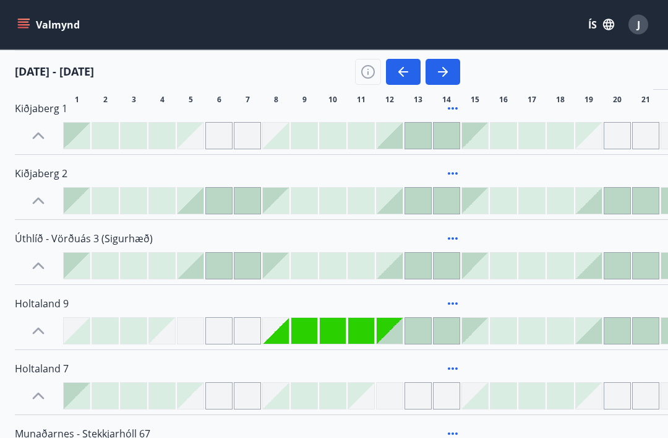
scroll to position [170, 0]
click at [283, 396] on div at bounding box center [276, 396] width 26 height 26
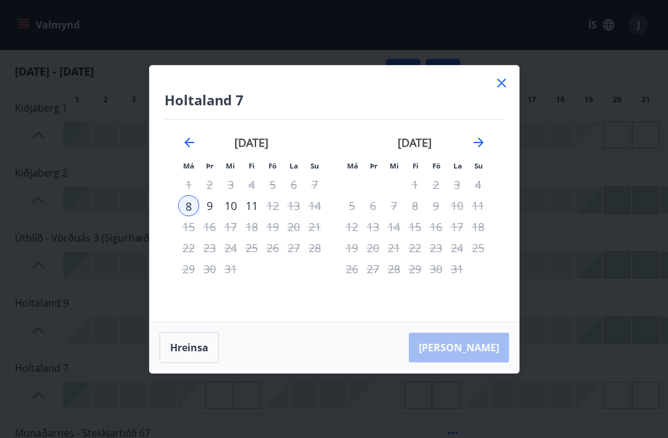
click at [508, 90] on icon at bounding box center [502, 83] width 15 height 15
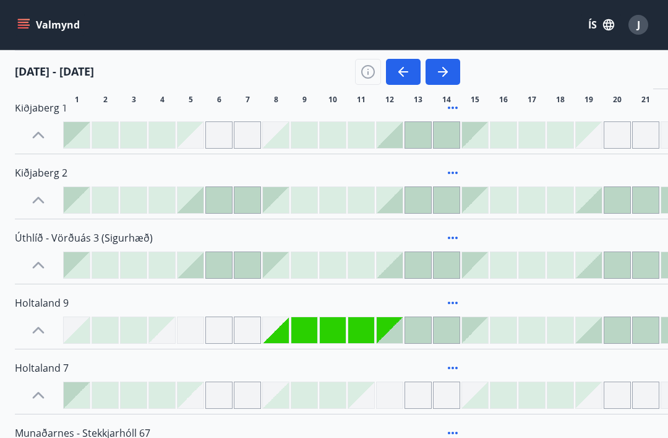
click at [503, 102] on span "16" at bounding box center [504, 100] width 9 height 10
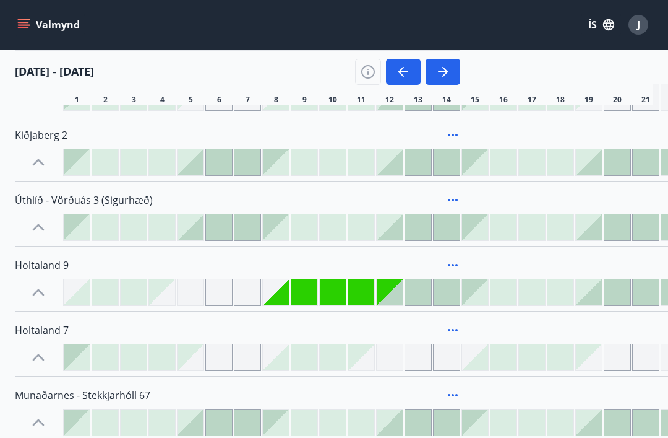
scroll to position [210, 0]
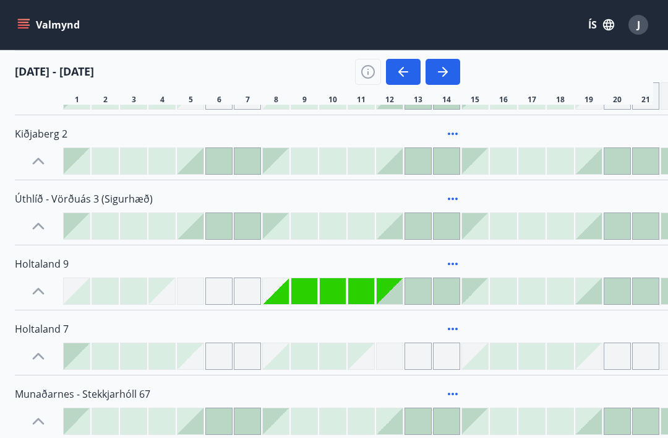
click at [282, 292] on div at bounding box center [276, 291] width 26 height 26
click at [288, 293] on div at bounding box center [276, 291] width 26 height 26
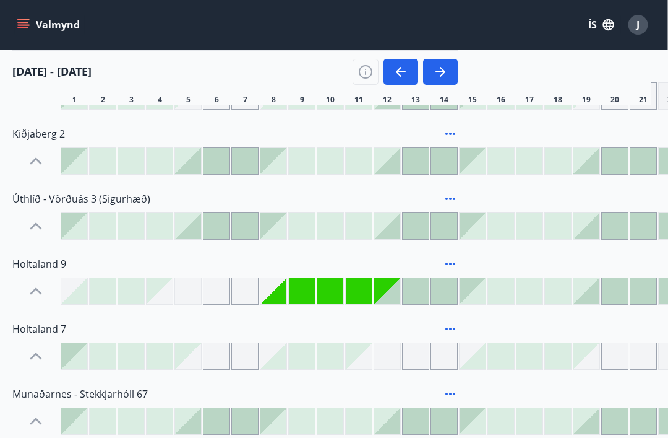
scroll to position [210, 4]
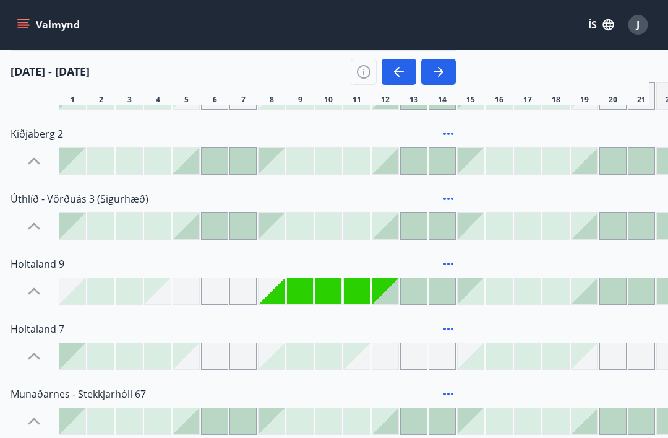
click at [169, 296] on div at bounding box center [158, 291] width 26 height 26
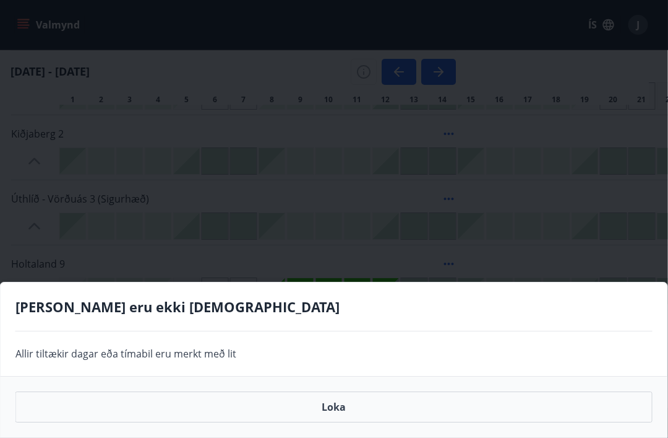
scroll to position [210, 4]
click at [193, 290] on div "Gráir dagar eru ekki bókanlegir Allir tiltækir dagar eða tímabil eru merkt með …" at bounding box center [334, 219] width 668 height 438
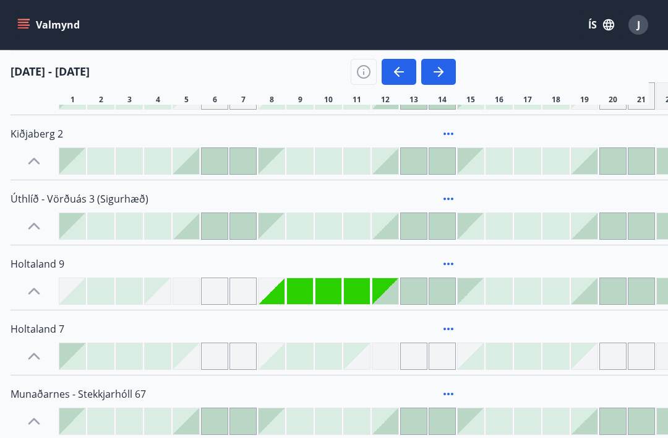
click at [94, 288] on div at bounding box center [101, 291] width 26 height 26
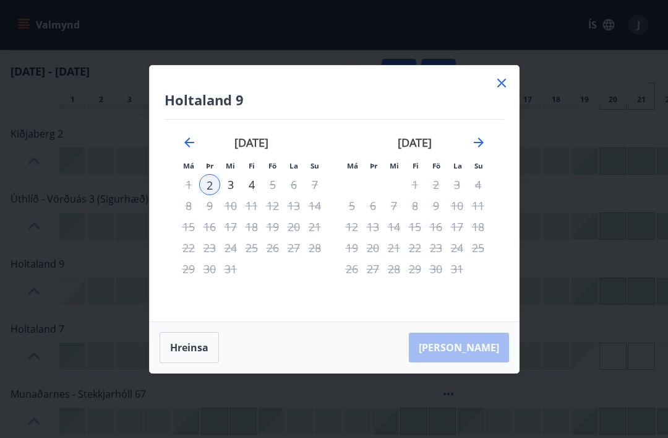
click at [502, 90] on icon at bounding box center [502, 83] width 15 height 15
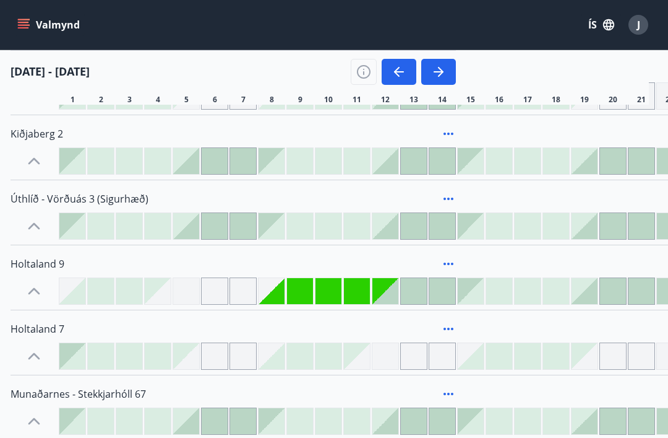
click at [505, 102] on div "16" at bounding box center [499, 100] width 27 height 10
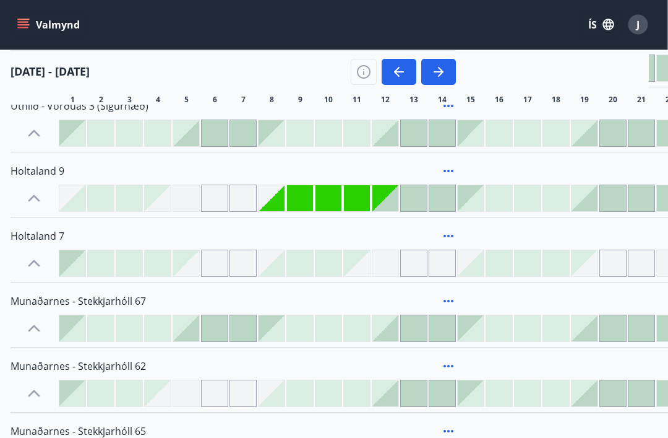
scroll to position [303, 4]
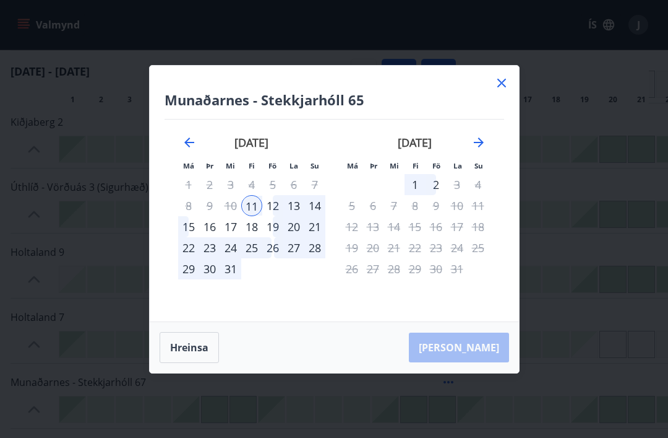
click at [507, 90] on icon at bounding box center [502, 83] width 15 height 15
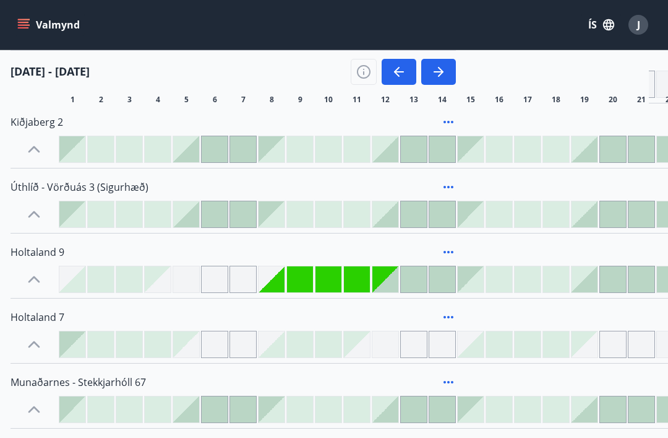
click at [504, 104] on div "16" at bounding box center [499, 100] width 27 height 10
click at [280, 349] on div at bounding box center [272, 344] width 26 height 26
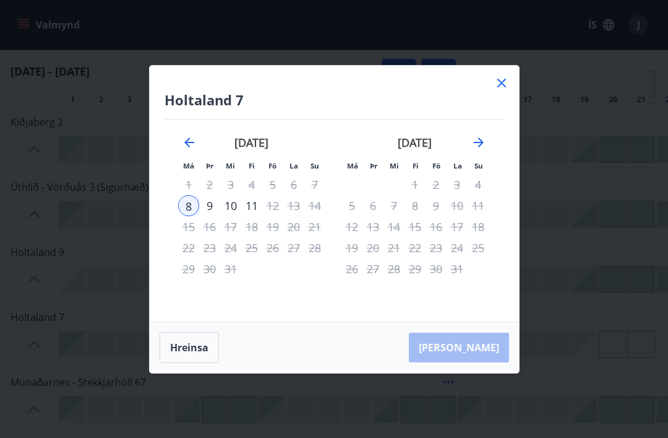
click at [508, 90] on icon at bounding box center [502, 83] width 15 height 15
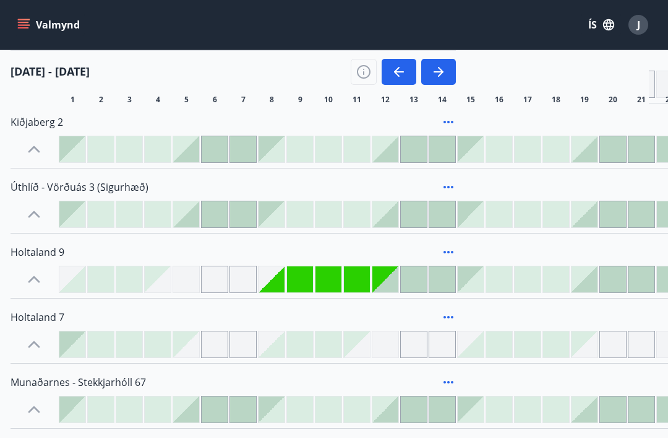
click at [282, 279] on div at bounding box center [272, 279] width 26 height 26
click at [287, 283] on div at bounding box center [300, 279] width 26 height 26
click at [308, 275] on div at bounding box center [300, 279] width 26 height 26
click at [329, 276] on div at bounding box center [329, 279] width 26 height 26
click at [365, 277] on div at bounding box center [357, 279] width 26 height 26
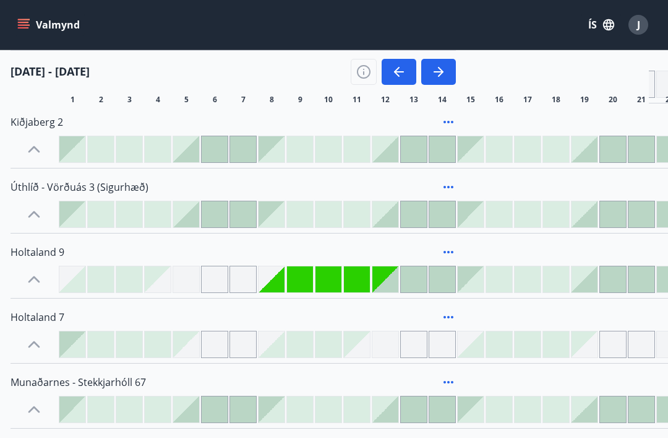
click at [283, 217] on div at bounding box center [272, 214] width 26 height 26
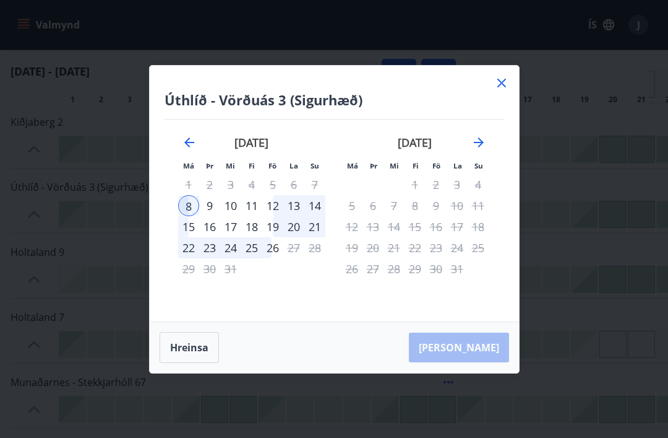
click at [508, 90] on icon at bounding box center [502, 83] width 15 height 15
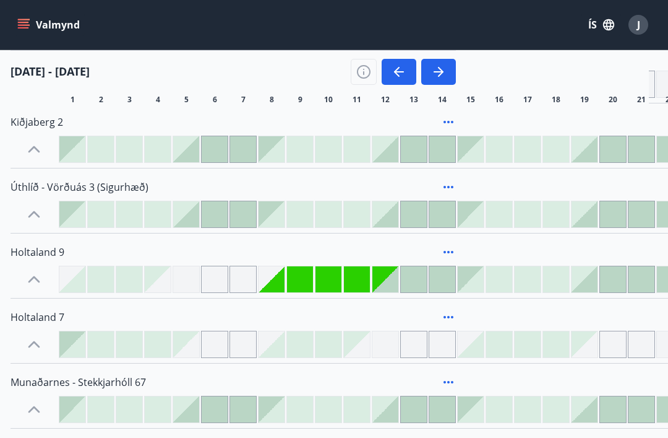
click at [506, 94] on div "01 des - 31 des 1 2 3 4 5 6 7 8 9 10 11 12 13 14 15 16 17 18 19 20 21 22 23 24 …" at bounding box center [330, 77] width 639 height 54
click at [390, 27] on div "Valmynd ÍS J" at bounding box center [334, 25] width 639 height 30
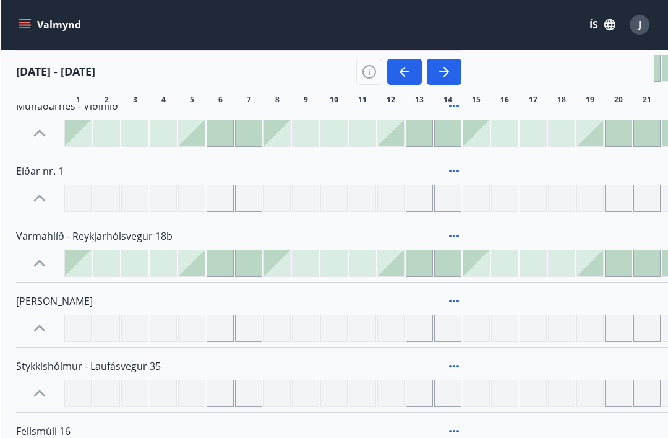
scroll to position [693, 0]
click at [399, 66] on icon "button" at bounding box center [403, 71] width 15 height 15
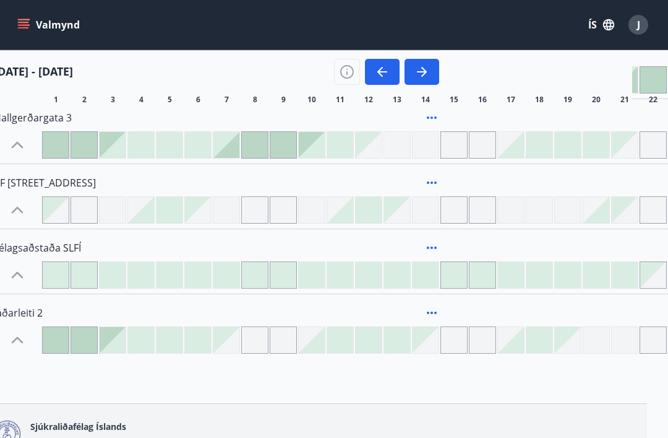
scroll to position [1071, 0]
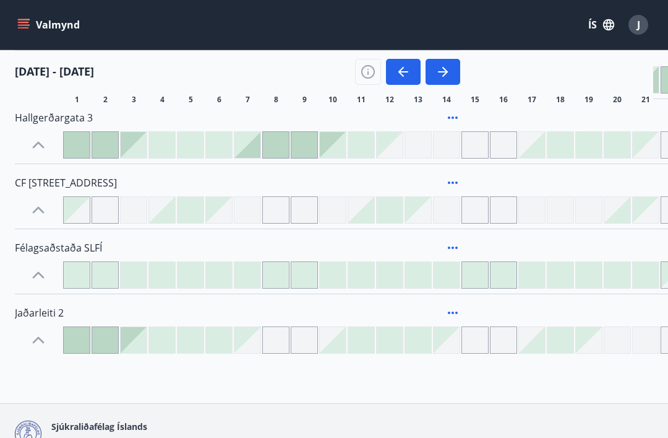
click at [422, 215] on div at bounding box center [418, 210] width 26 height 26
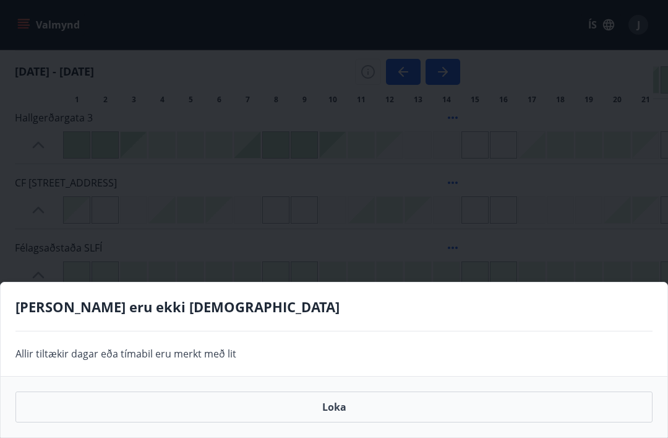
click at [449, 206] on div "Gráir dagar eru ekki bókanlegir Allir tiltækir dagar eða tímabil eru merkt með …" at bounding box center [334, 219] width 668 height 438
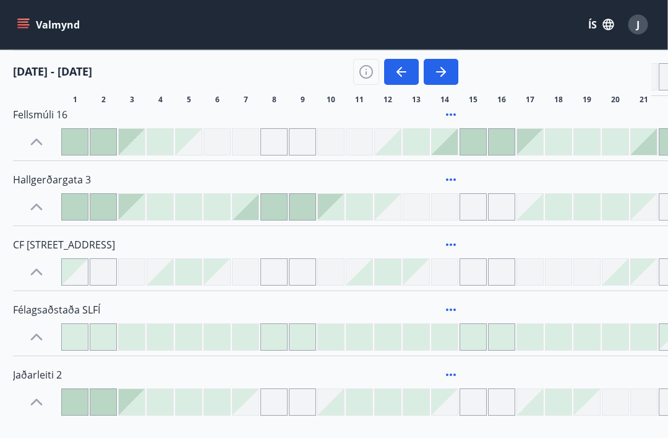
scroll to position [1008, 2]
click at [444, 139] on div at bounding box center [445, 142] width 26 height 26
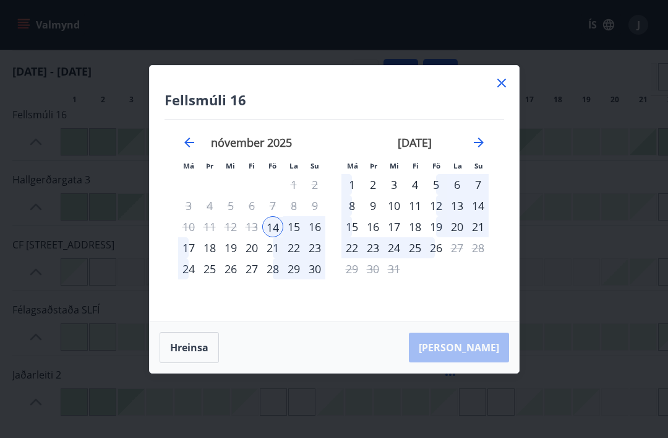
click at [278, 258] on div "21" at bounding box center [272, 247] width 21 height 21
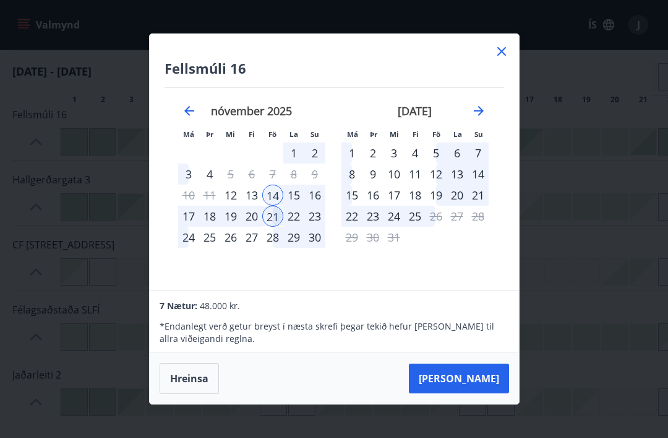
click at [491, 393] on button "Taka Frá" at bounding box center [459, 378] width 100 height 30
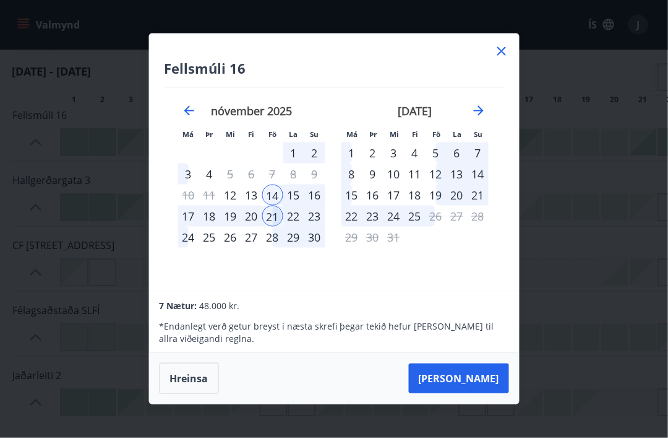
click at [484, 393] on button "Taka Frá" at bounding box center [459, 378] width 100 height 30
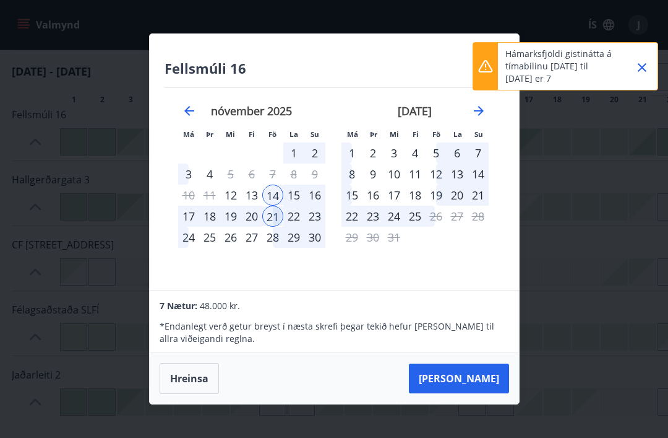
click at [253, 227] on div "20" at bounding box center [251, 216] width 21 height 21
click at [274, 227] on div "21" at bounding box center [272, 216] width 21 height 21
click at [279, 206] on div "14" at bounding box center [272, 194] width 21 height 21
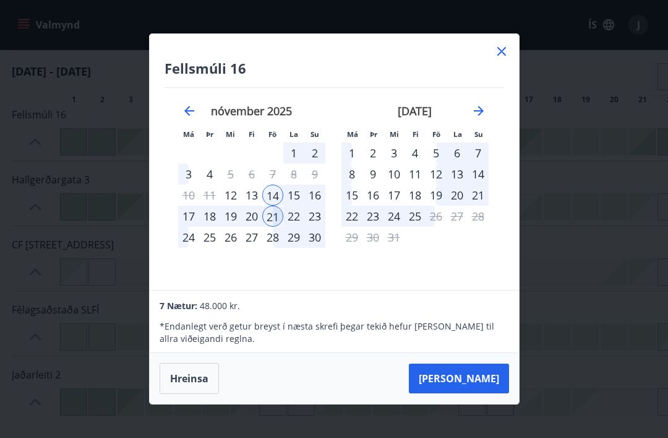
click at [256, 227] on div "20" at bounding box center [251, 216] width 21 height 21
click at [485, 393] on button "Taka Frá" at bounding box center [459, 378] width 100 height 30
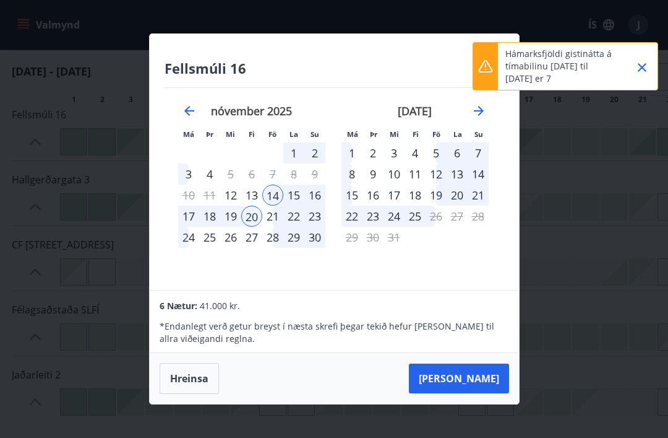
click at [496, 393] on button "Taka Frá" at bounding box center [459, 378] width 100 height 30
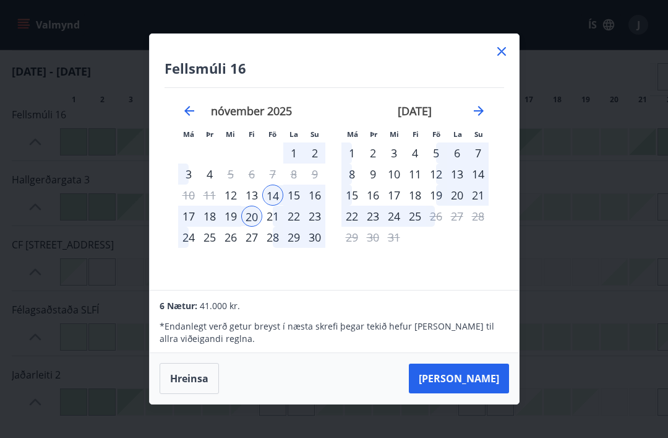
click at [278, 227] on div "21" at bounding box center [272, 216] width 21 height 21
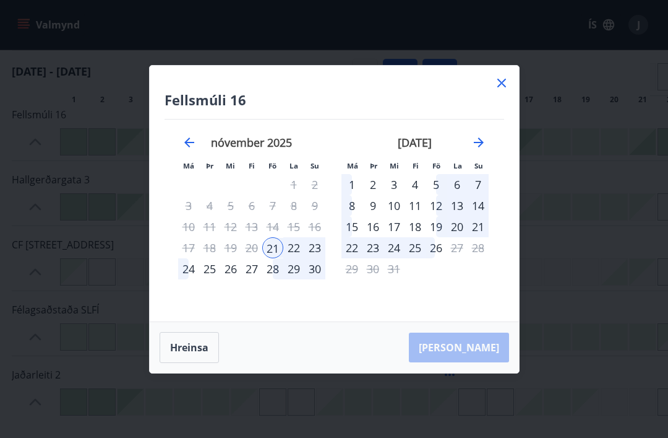
click at [483, 365] on div "Hreinsa Taka Frá" at bounding box center [335, 347] width 370 height 51
click at [488, 372] on div "Hreinsa Taka Frá" at bounding box center [335, 347] width 370 height 51
click at [194, 363] on button "Hreinsa" at bounding box center [189, 347] width 59 height 31
click at [281, 237] on div "14" at bounding box center [272, 226] width 21 height 21
click at [257, 258] on div "20" at bounding box center [251, 247] width 21 height 21
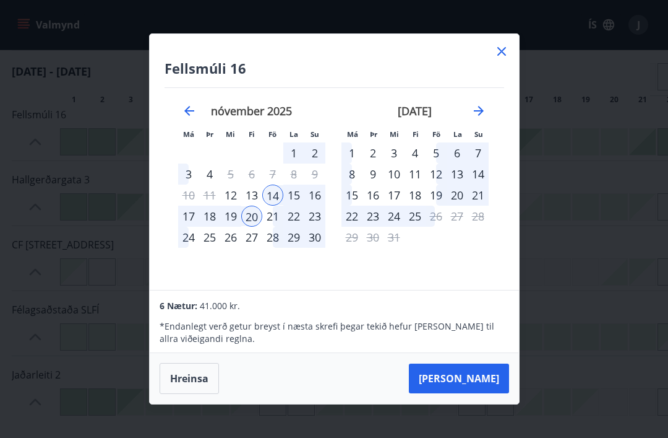
click at [280, 227] on div "21" at bounding box center [272, 216] width 21 height 21
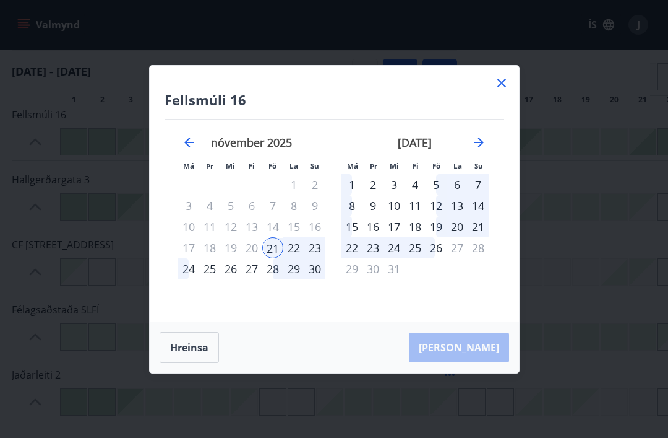
click at [189, 357] on button "Hreinsa" at bounding box center [189, 347] width 59 height 31
click at [277, 237] on div "14" at bounding box center [272, 226] width 21 height 21
click at [276, 258] on div "21" at bounding box center [272, 247] width 21 height 21
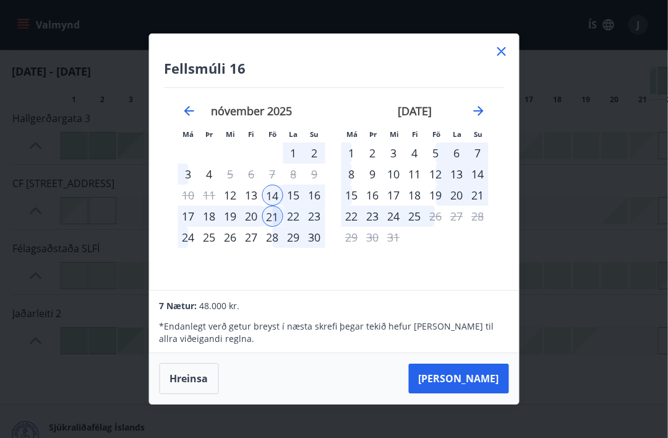
scroll to position [1078, 2]
click at [484, 393] on button "Taka Frá" at bounding box center [459, 378] width 100 height 30
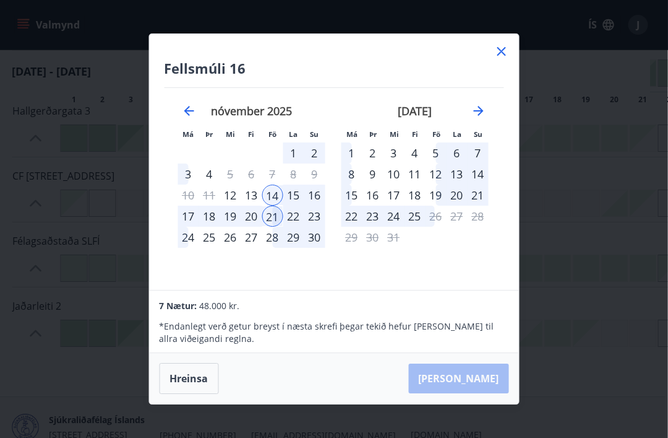
scroll to position [1078, 3]
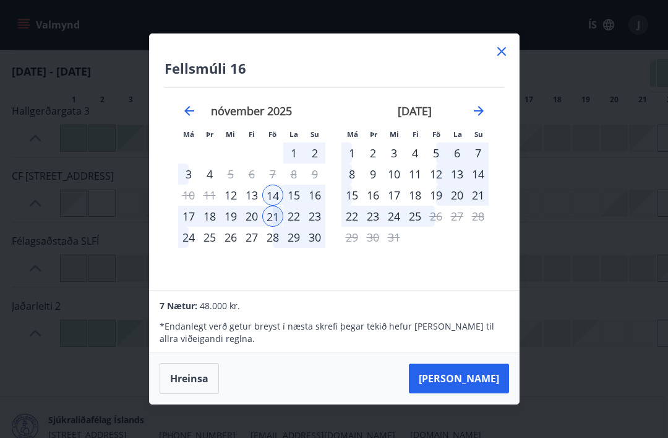
click at [490, 393] on button "Taka Frá" at bounding box center [459, 378] width 100 height 30
click at [193, 389] on button "Hreinsa" at bounding box center [189, 378] width 59 height 31
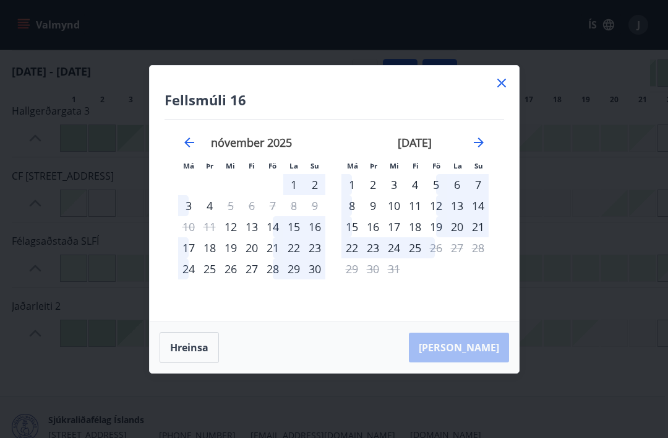
click at [296, 237] on div "15" at bounding box center [293, 226] width 21 height 21
click at [300, 237] on div "15" at bounding box center [293, 226] width 21 height 21
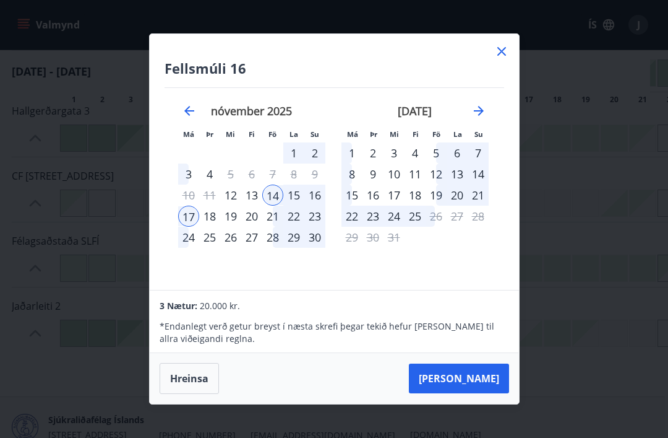
click at [293, 206] on div "15" at bounding box center [293, 194] width 21 height 21
click at [274, 206] on div "14" at bounding box center [272, 194] width 21 height 21
click at [290, 206] on div "15" at bounding box center [293, 194] width 21 height 21
click at [257, 227] on div "20" at bounding box center [251, 216] width 21 height 21
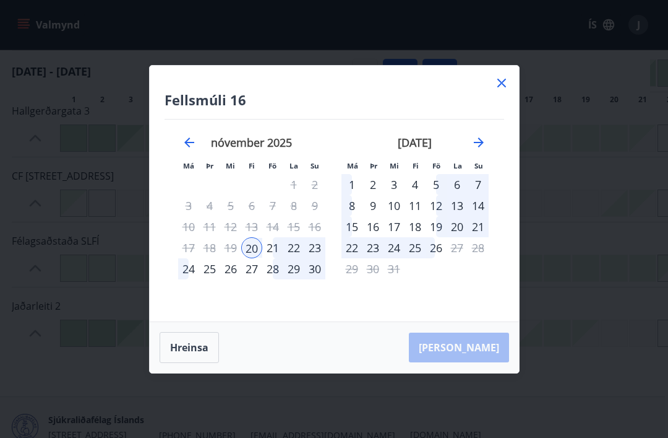
click at [490, 371] on div "Hreinsa Taka Frá" at bounding box center [335, 347] width 370 height 51
click at [490, 361] on div "Hreinsa Taka Frá" at bounding box center [335, 347] width 370 height 51
click at [188, 363] on button "Hreinsa" at bounding box center [189, 347] width 59 height 31
click at [301, 237] on div "15" at bounding box center [293, 226] width 21 height 21
click at [256, 258] on div "20" at bounding box center [251, 247] width 21 height 21
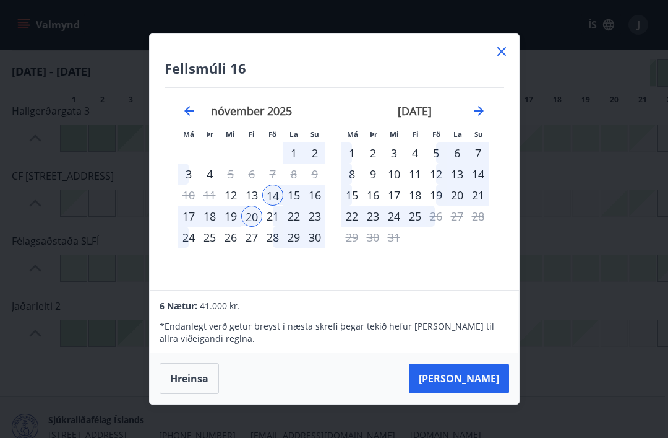
click at [491, 393] on button "Taka Frá" at bounding box center [459, 378] width 100 height 30
click at [194, 393] on button "Hreinsa" at bounding box center [189, 378] width 59 height 31
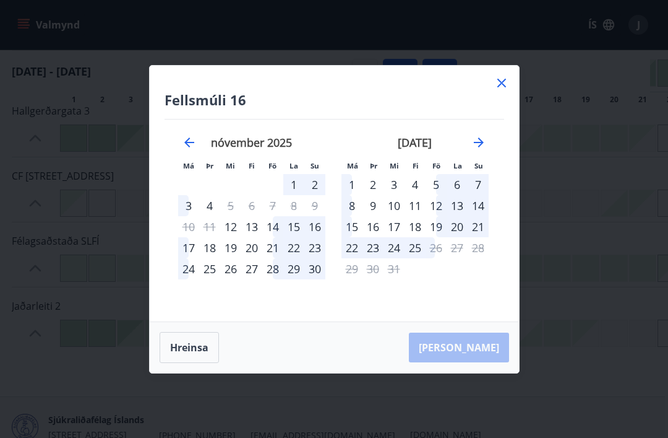
click at [190, 258] on div "17" at bounding box center [188, 247] width 21 height 21
click at [281, 258] on div "21" at bounding box center [272, 247] width 21 height 21
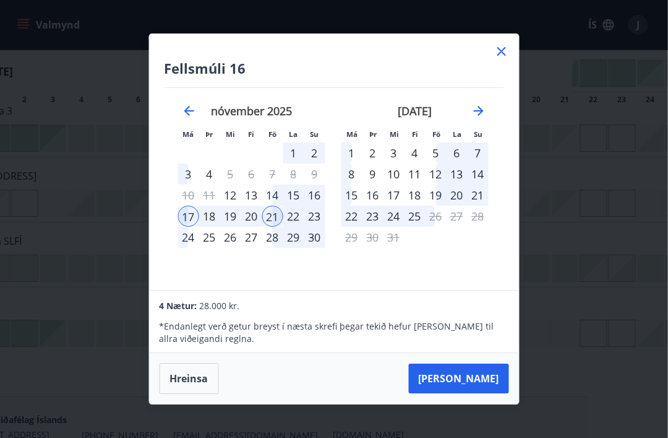
scroll to position [1078, 81]
click at [489, 393] on button "Taka Frá" at bounding box center [459, 378] width 100 height 30
click at [197, 393] on button "Hreinsa" at bounding box center [189, 378] width 59 height 31
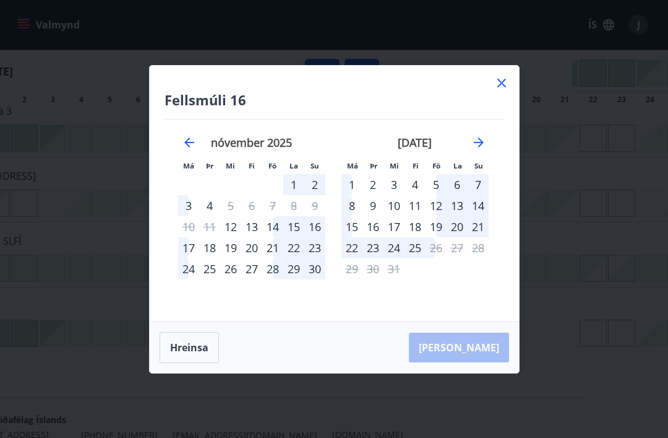
click at [212, 258] on div "18" at bounding box center [209, 247] width 21 height 21
click at [277, 258] on div "21" at bounding box center [272, 247] width 21 height 21
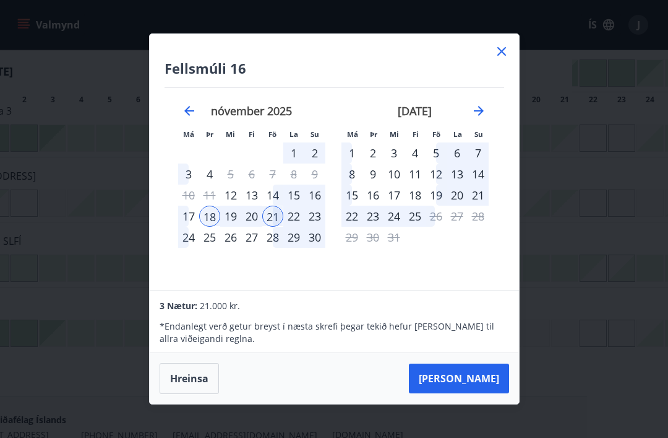
click at [487, 393] on button "Taka Frá" at bounding box center [459, 378] width 100 height 30
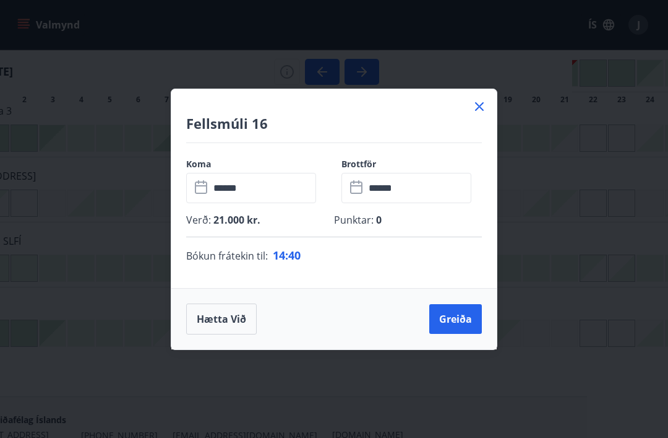
click at [220, 334] on button "Hætta við" at bounding box center [221, 318] width 71 height 31
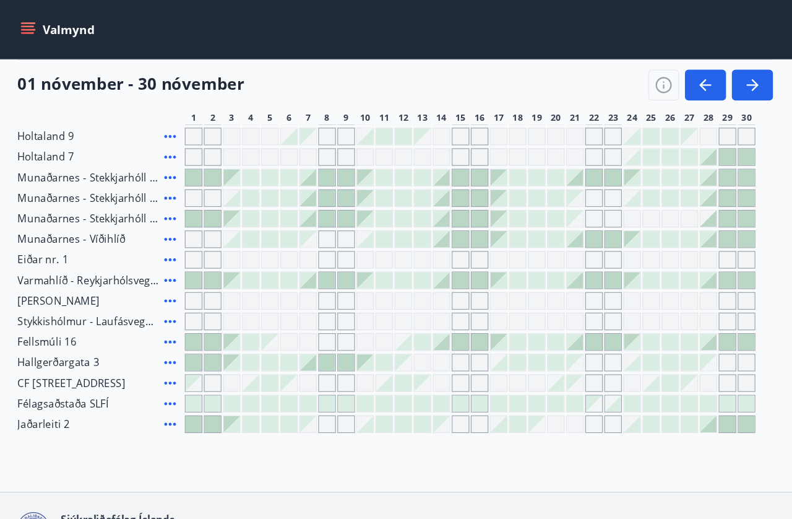
scroll to position [157, 0]
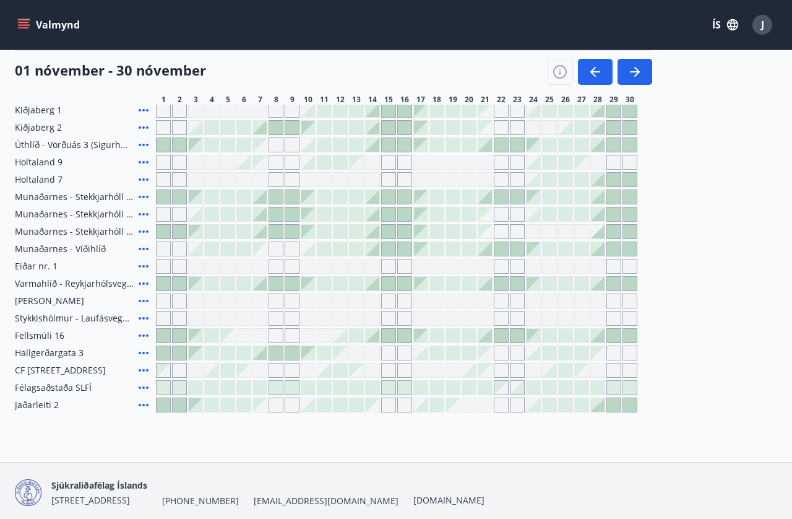
click at [450, 341] on div at bounding box center [453, 336] width 14 height 14
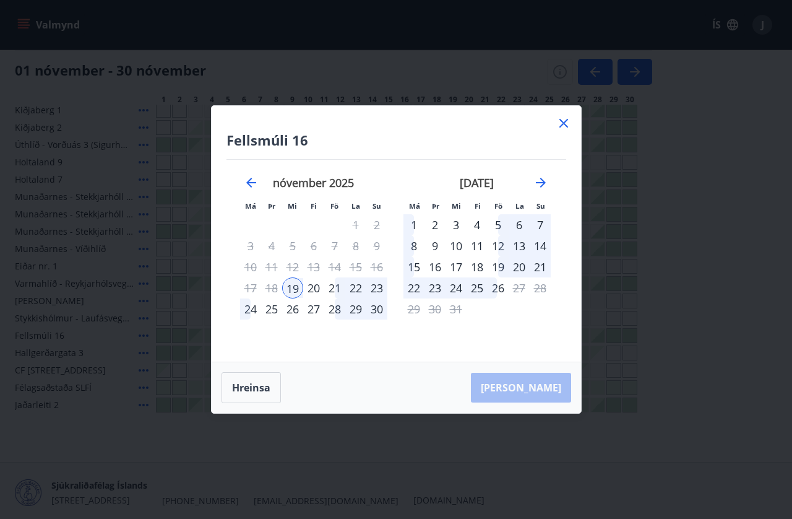
click at [569, 131] on icon at bounding box center [563, 123] width 15 height 15
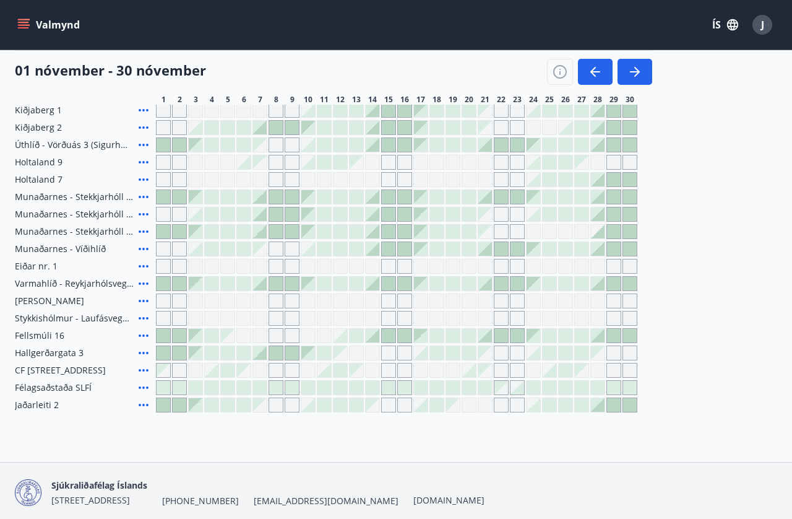
click at [93, 349] on div "Hallgerðargata 3" at bounding box center [83, 352] width 136 height 15
click at [84, 345] on div "Kiðjaberg 1 Kiðjaberg 2 Úthlíð - Vörðuás 3 (Sigurhæð) Holtaland 9 Holtaland 7 M…" at bounding box center [396, 257] width 763 height 309
click at [71, 349] on span "Hallgerðargata 3" at bounding box center [49, 353] width 69 height 12
click at [84, 350] on span "Hallgerðargata 3" at bounding box center [49, 353] width 69 height 12
click at [77, 331] on div "Fellsmúli 16" at bounding box center [83, 335] width 136 height 15
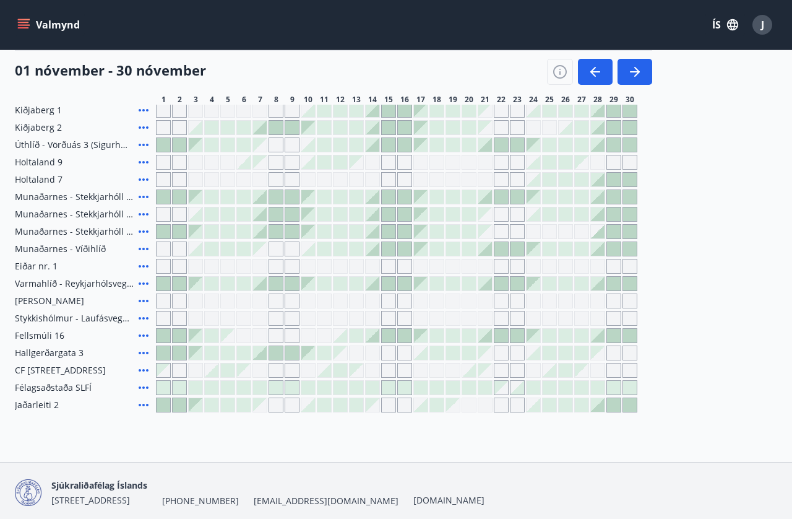
click at [438, 354] on div at bounding box center [437, 353] width 14 height 14
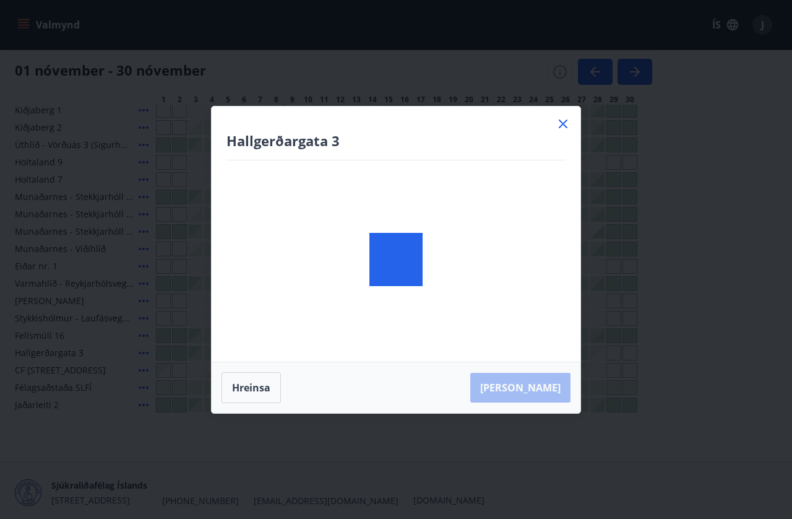
click at [428, 351] on div at bounding box center [396, 259] width 369 height 306
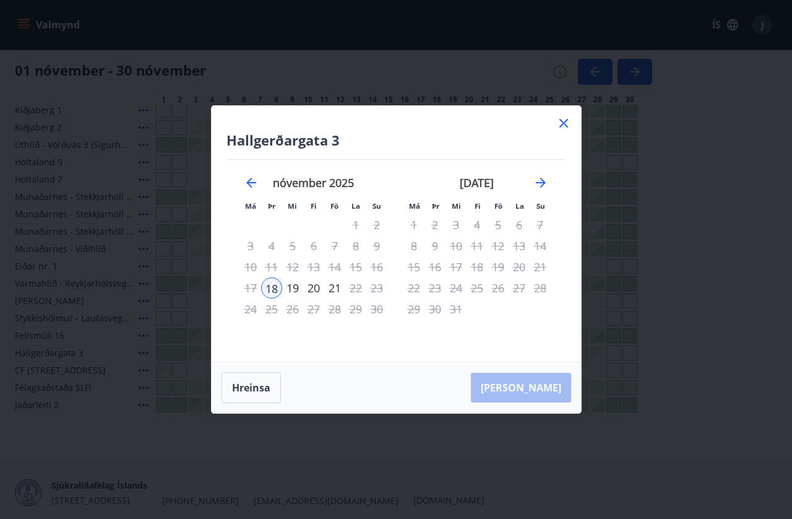
click at [344, 298] on div "21" at bounding box center [334, 287] width 21 height 21
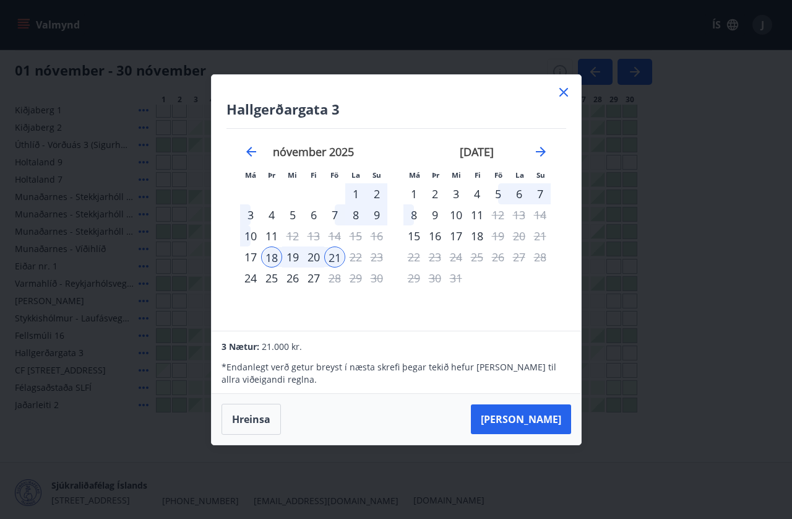
click at [246, 267] on div "17" at bounding box center [250, 256] width 21 height 21
click at [549, 434] on button "Taka Frá" at bounding box center [521, 419] width 100 height 30
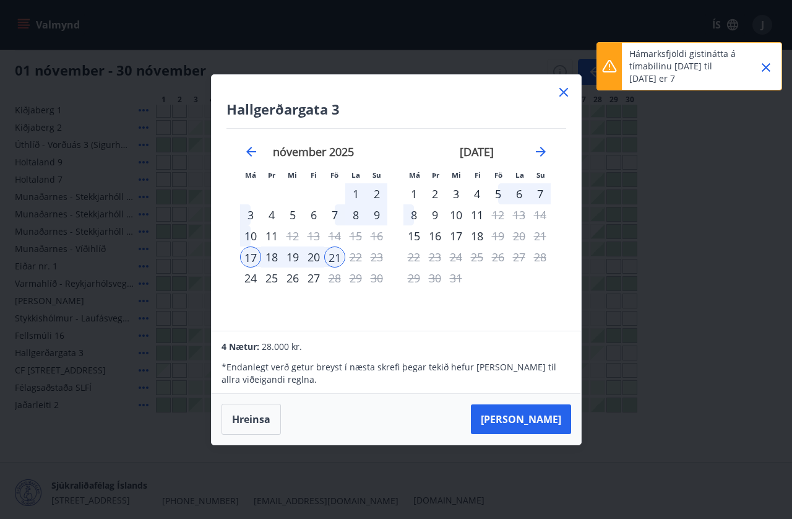
click at [314, 267] on div "20" at bounding box center [313, 256] width 21 height 21
click at [547, 434] on button "Taka Frá" at bounding box center [521, 419] width 100 height 30
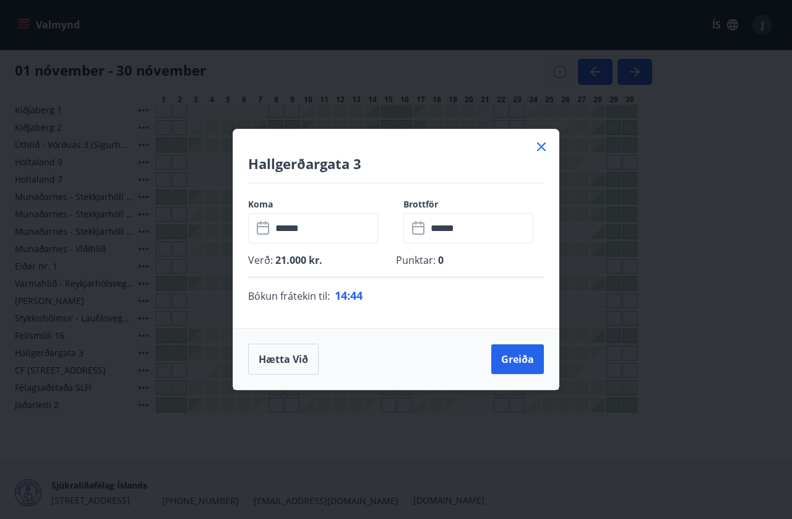
click at [547, 154] on icon at bounding box center [541, 146] width 15 height 15
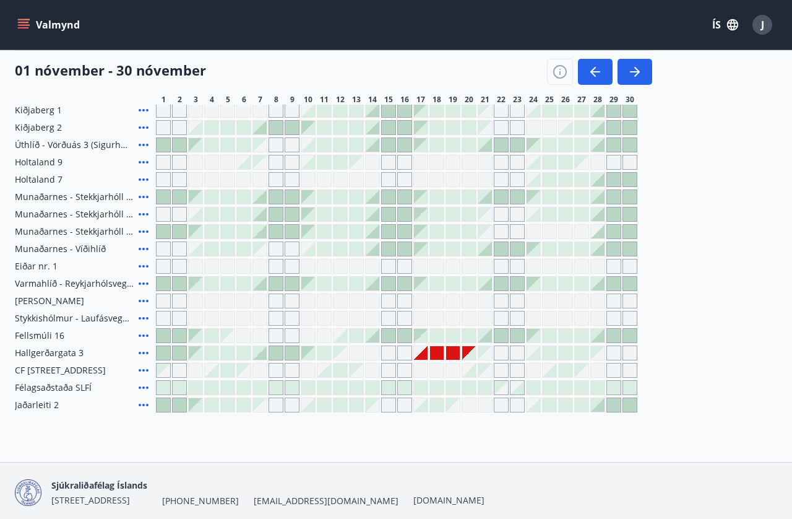
click at [443, 355] on div at bounding box center [437, 353] width 14 height 14
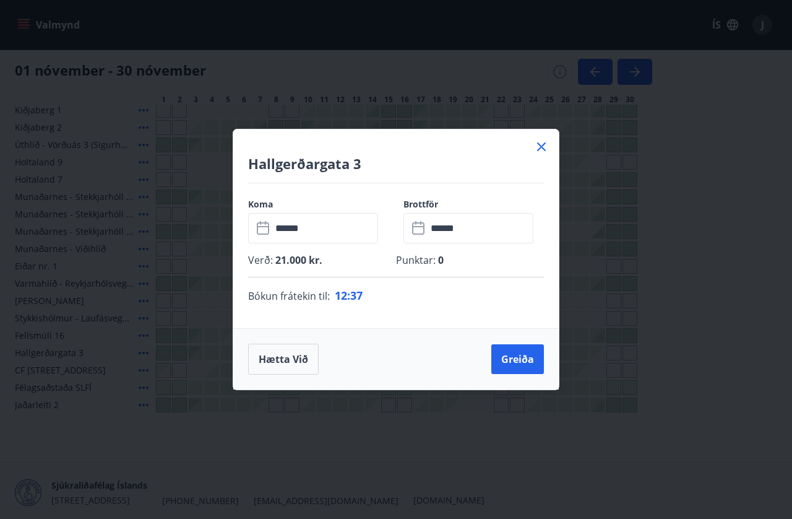
click at [520, 374] on button "Greiða" at bounding box center [517, 359] width 53 height 30
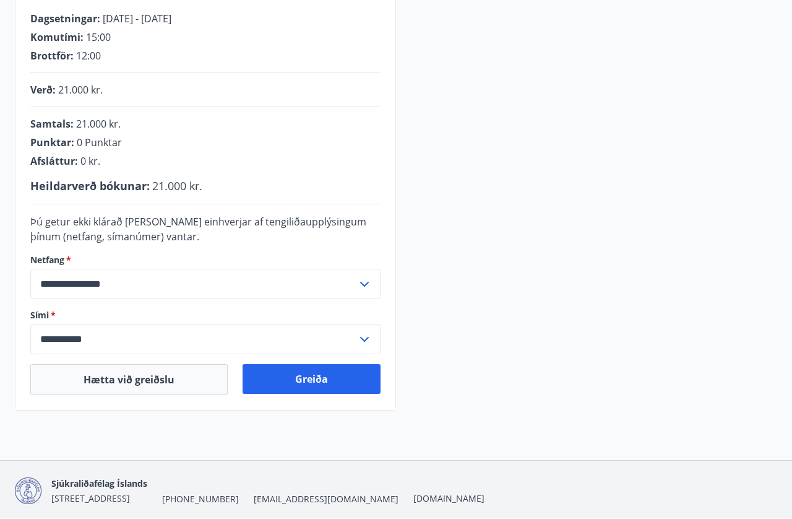
scroll to position [238, 0]
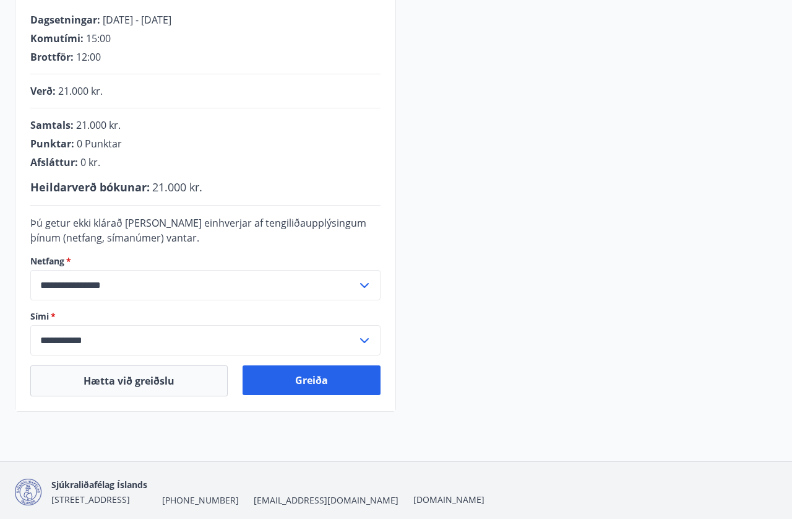
click at [348, 374] on button "Greiða" at bounding box center [312, 380] width 138 height 30
